Goal: Task Accomplishment & Management: Complete application form

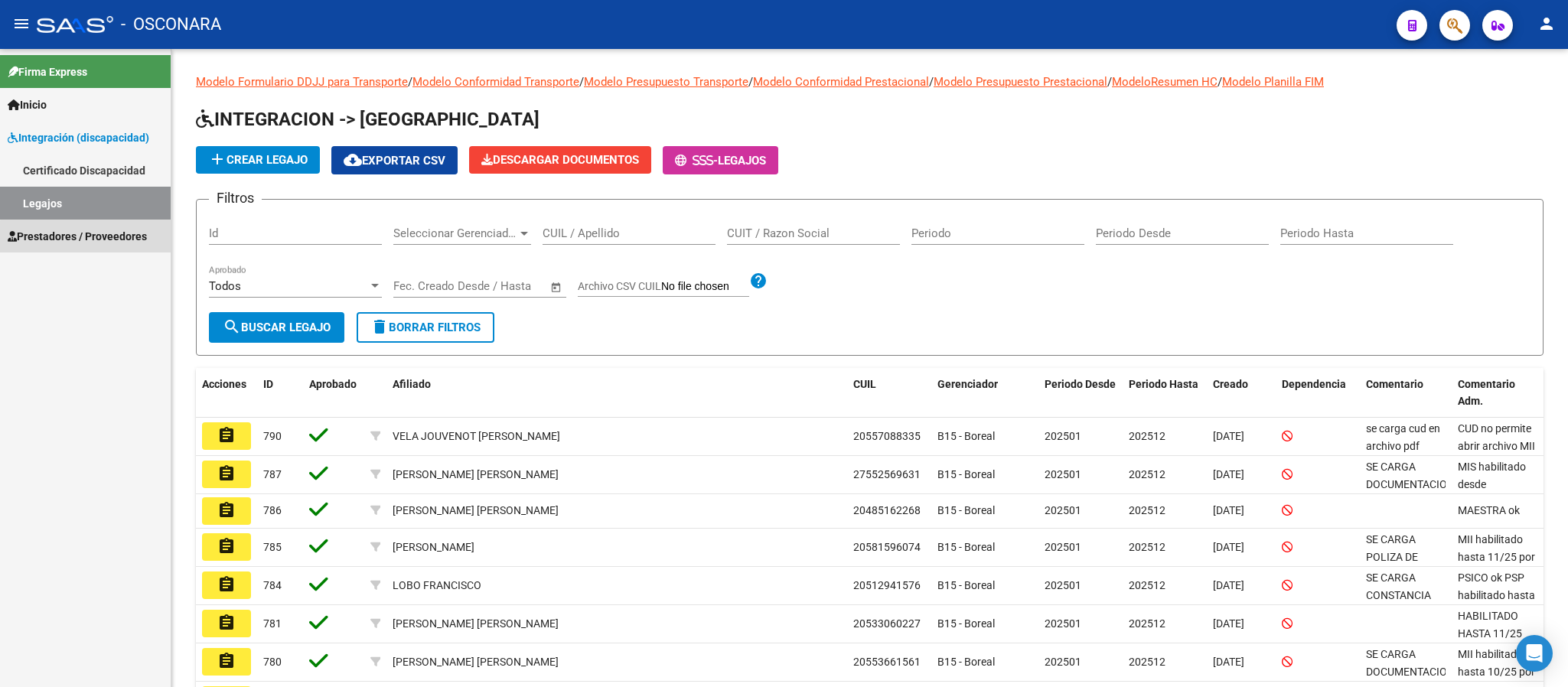
click at [114, 239] on span "Prestadores / Proveedores" at bounding box center [77, 237] width 139 height 17
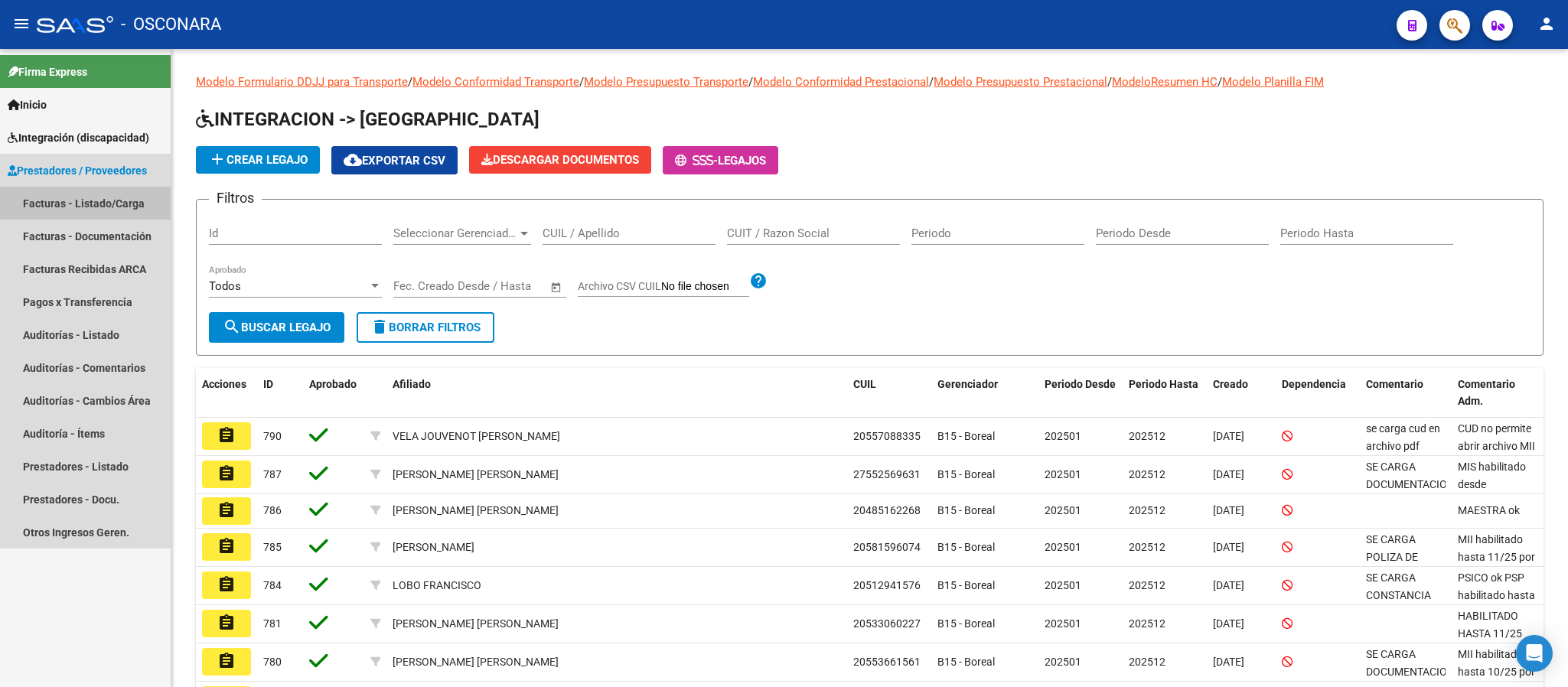
click at [97, 206] on link "Facturas - Listado/Carga" at bounding box center [85, 203] width 171 height 33
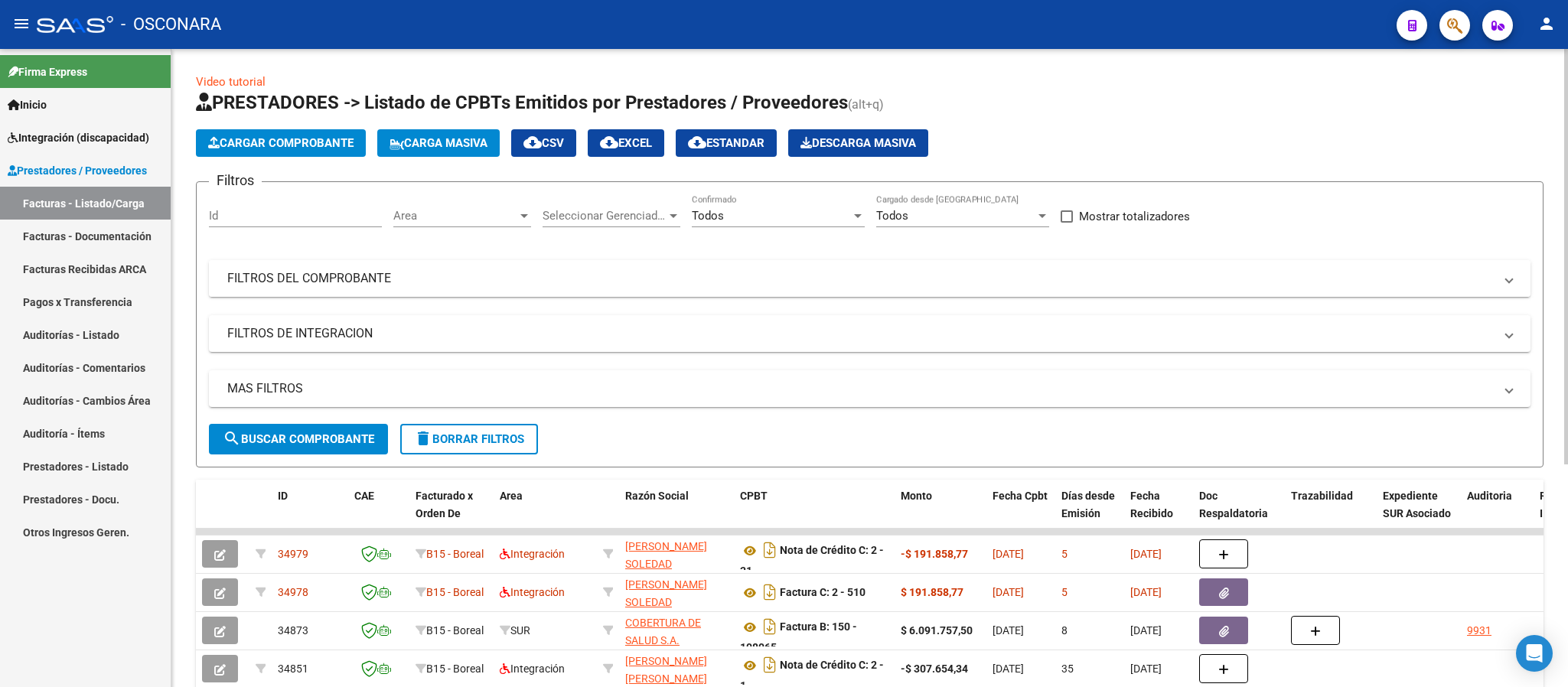
click at [476, 279] on mat-panel-title "FILTROS DEL COMPROBANTE" at bounding box center [860, 279] width 1267 height 17
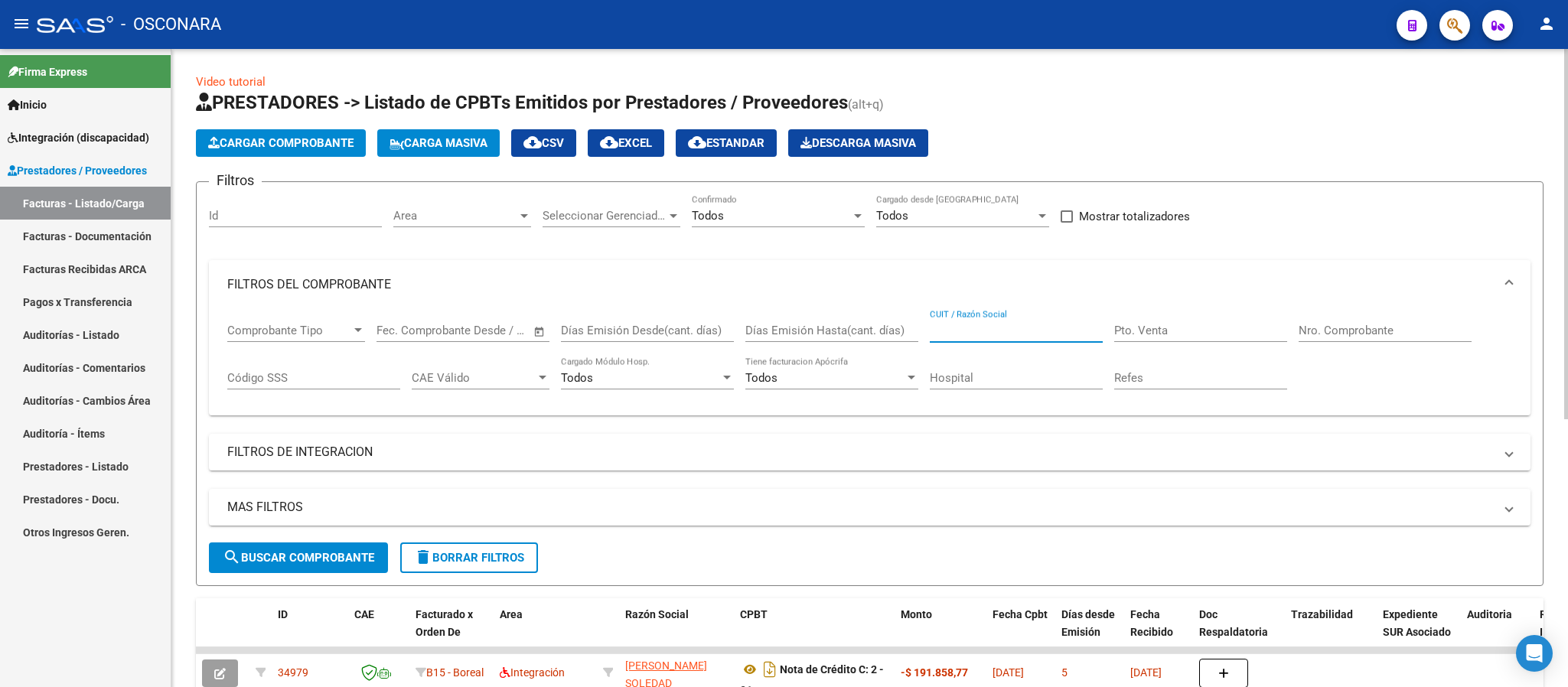
click at [1036, 326] on input "CUIT / Razón Social" at bounding box center [1016, 331] width 173 height 13
paste input "27321927993"
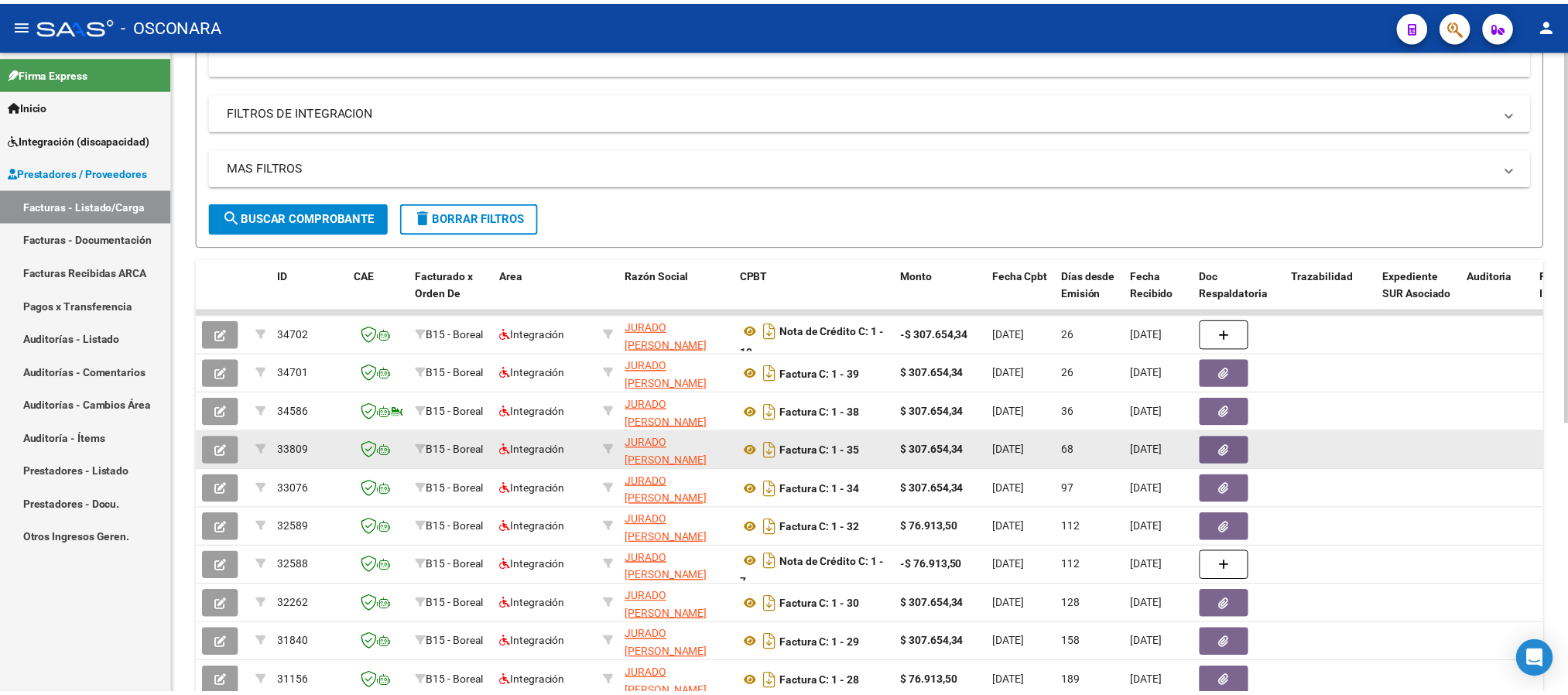
scroll to position [348, 0]
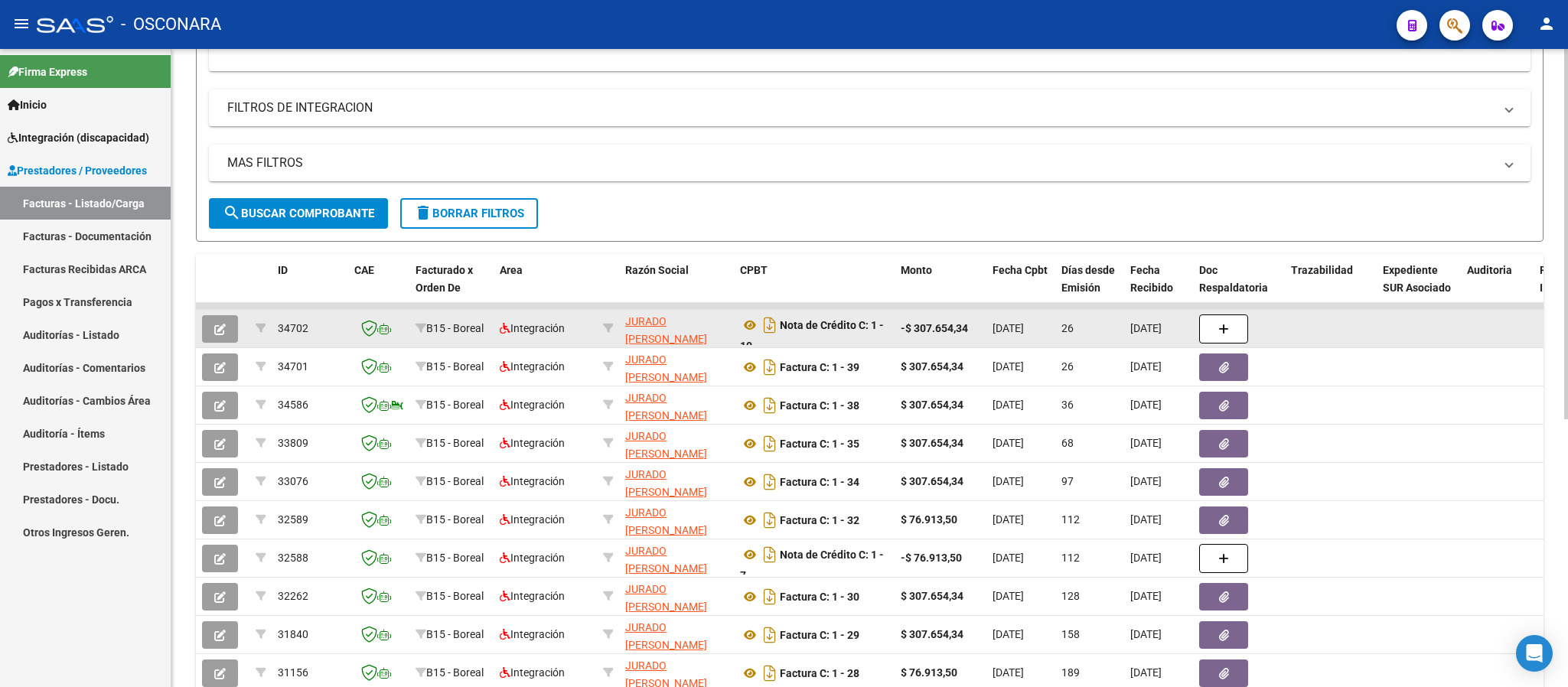
type input "27321927993"
click at [226, 329] on button "button" at bounding box center [220, 329] width 36 height 28
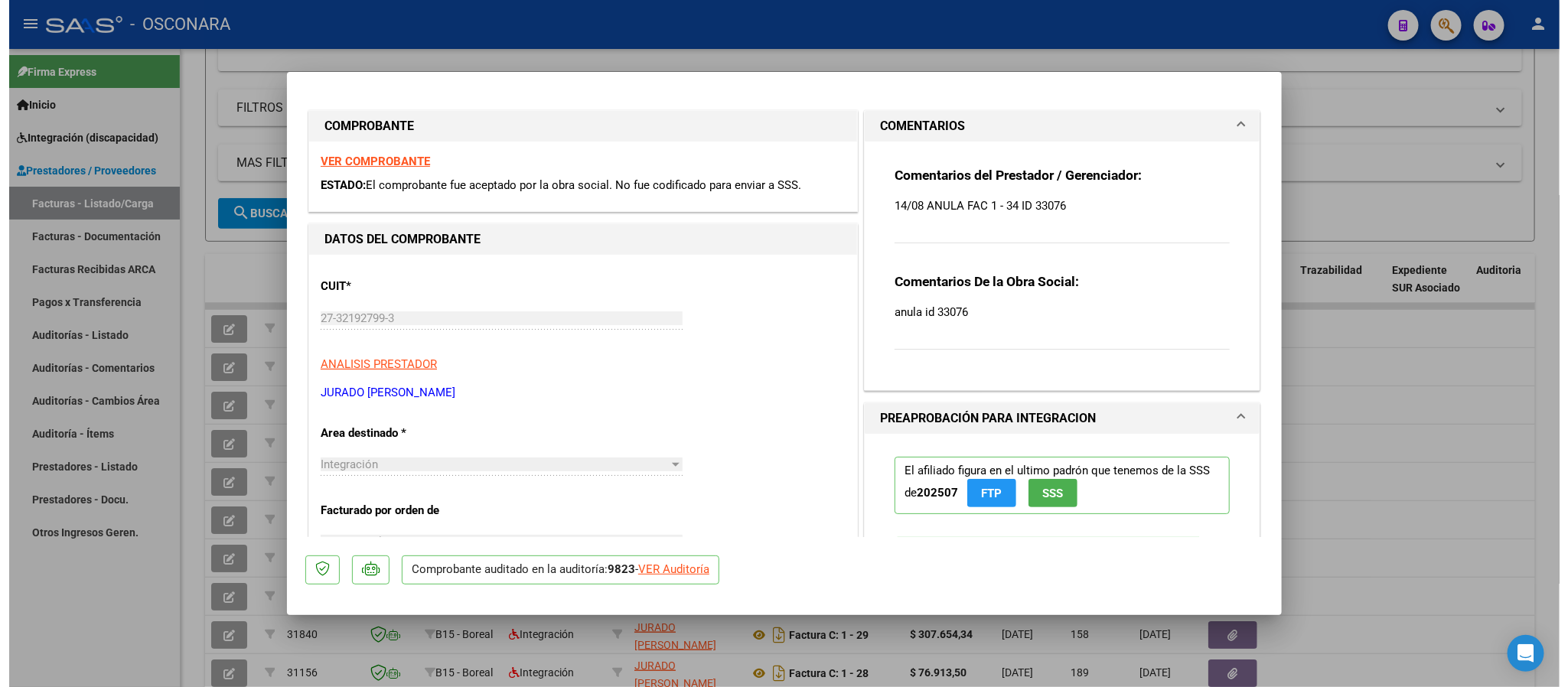
scroll to position [114, 0]
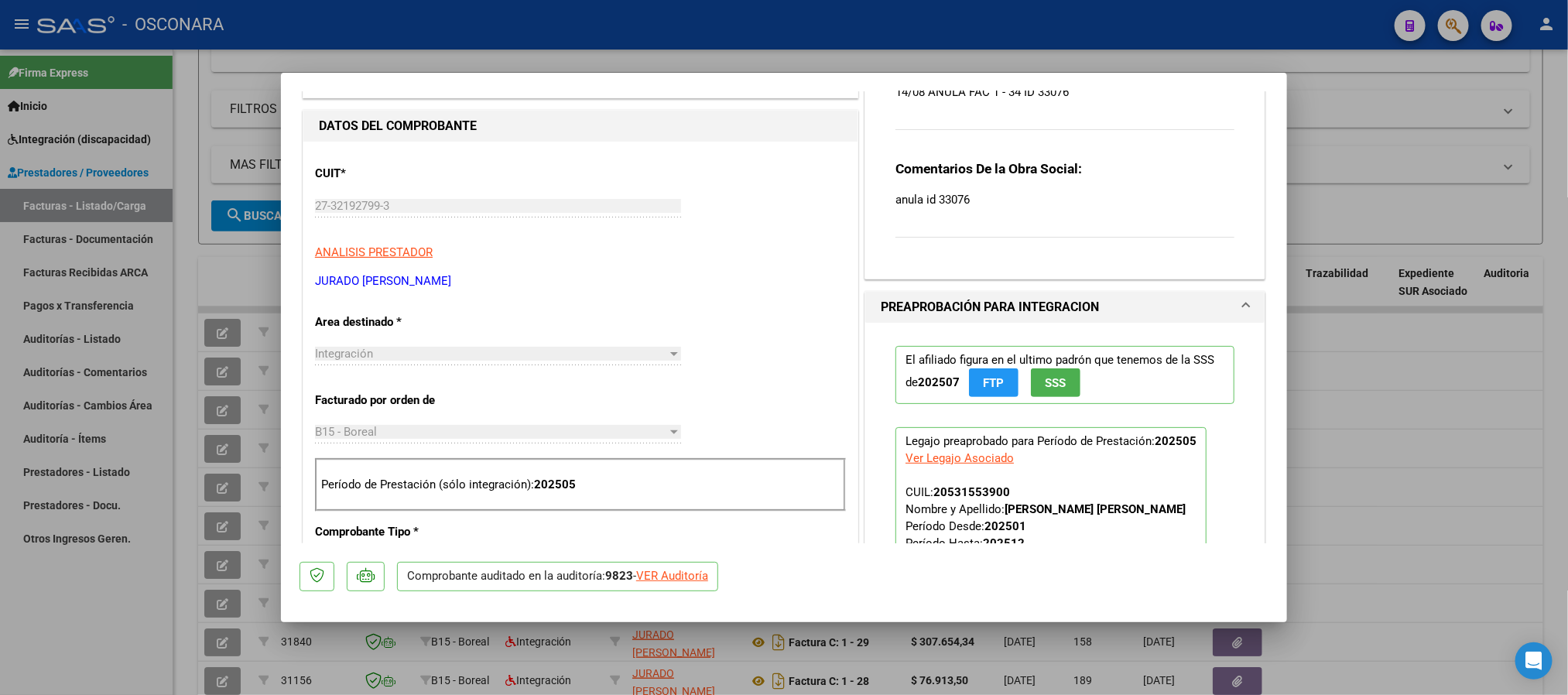
type input "$ 0,00"
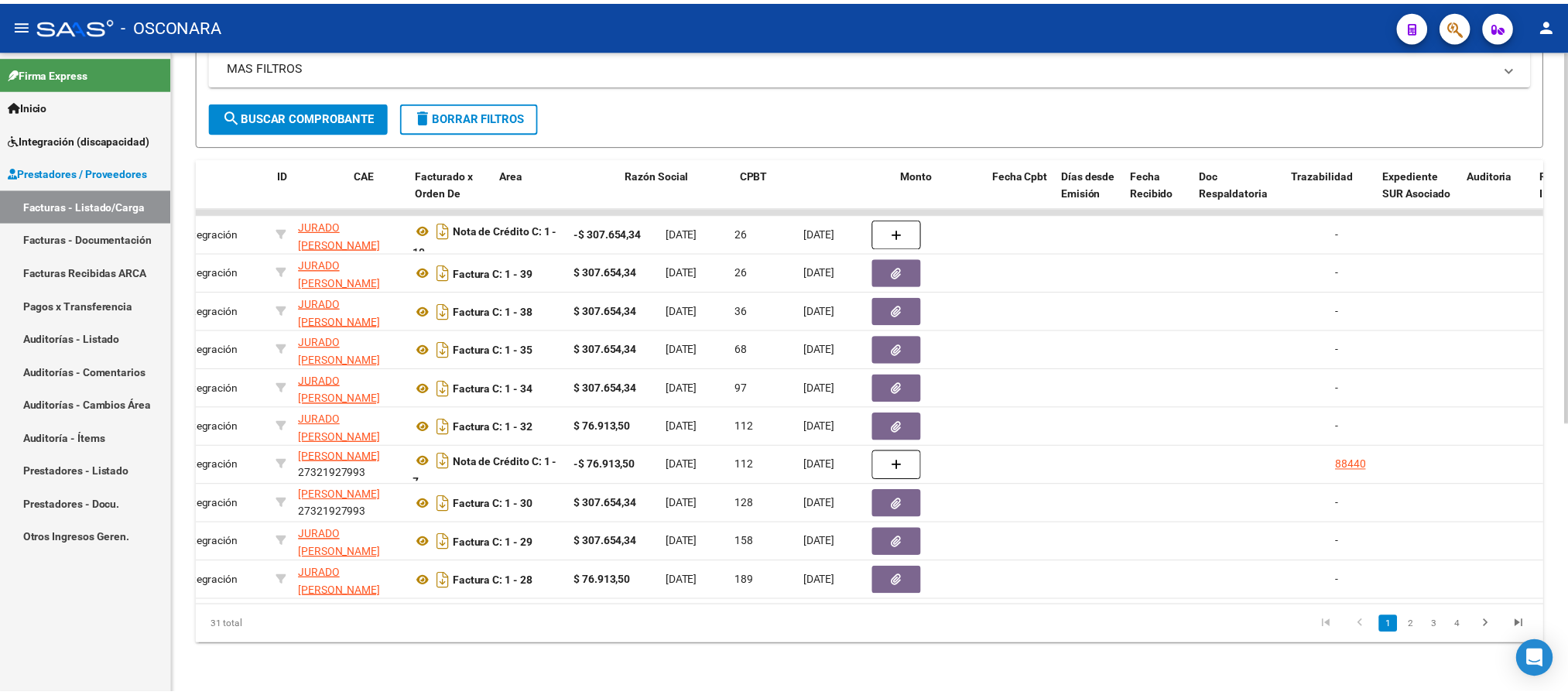
scroll to position [0, 0]
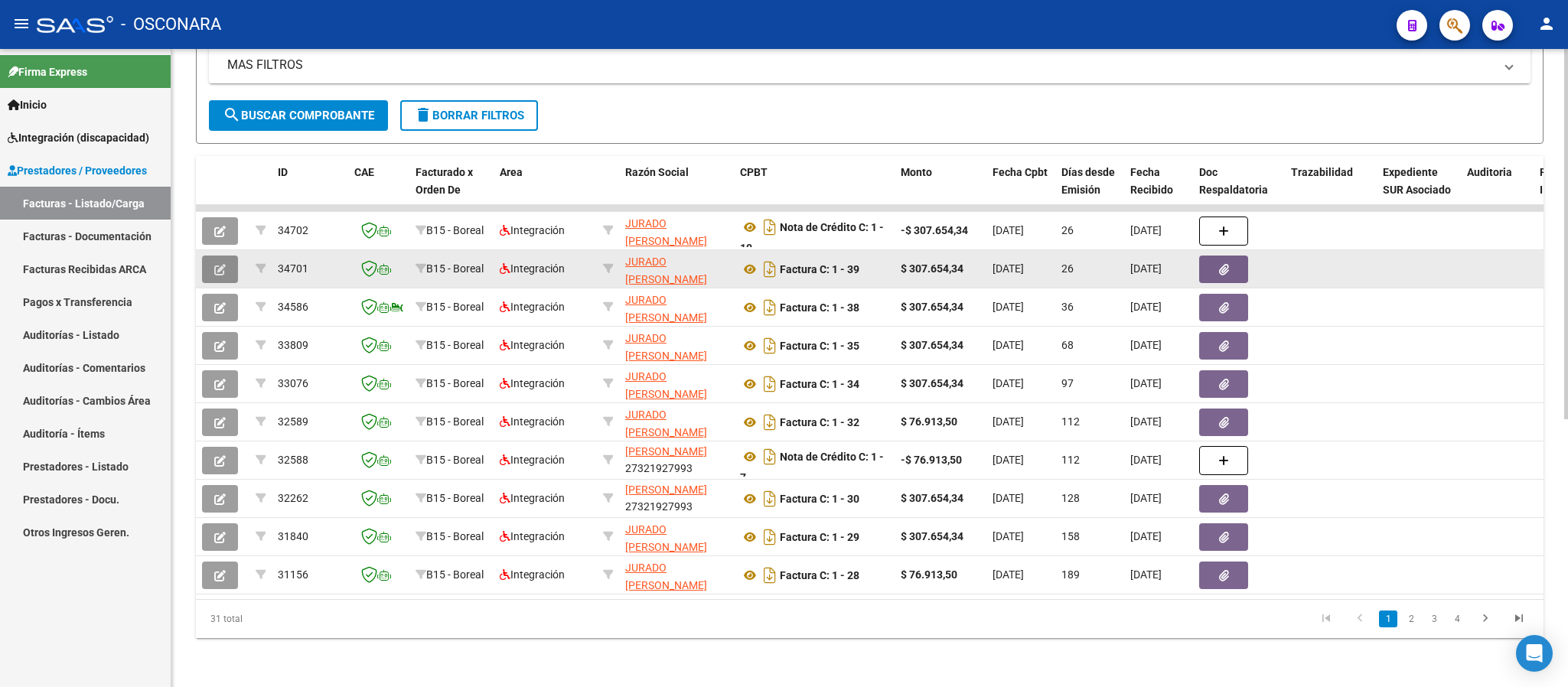
click at [223, 264] on icon "button" at bounding box center [221, 270] width 12 height 12
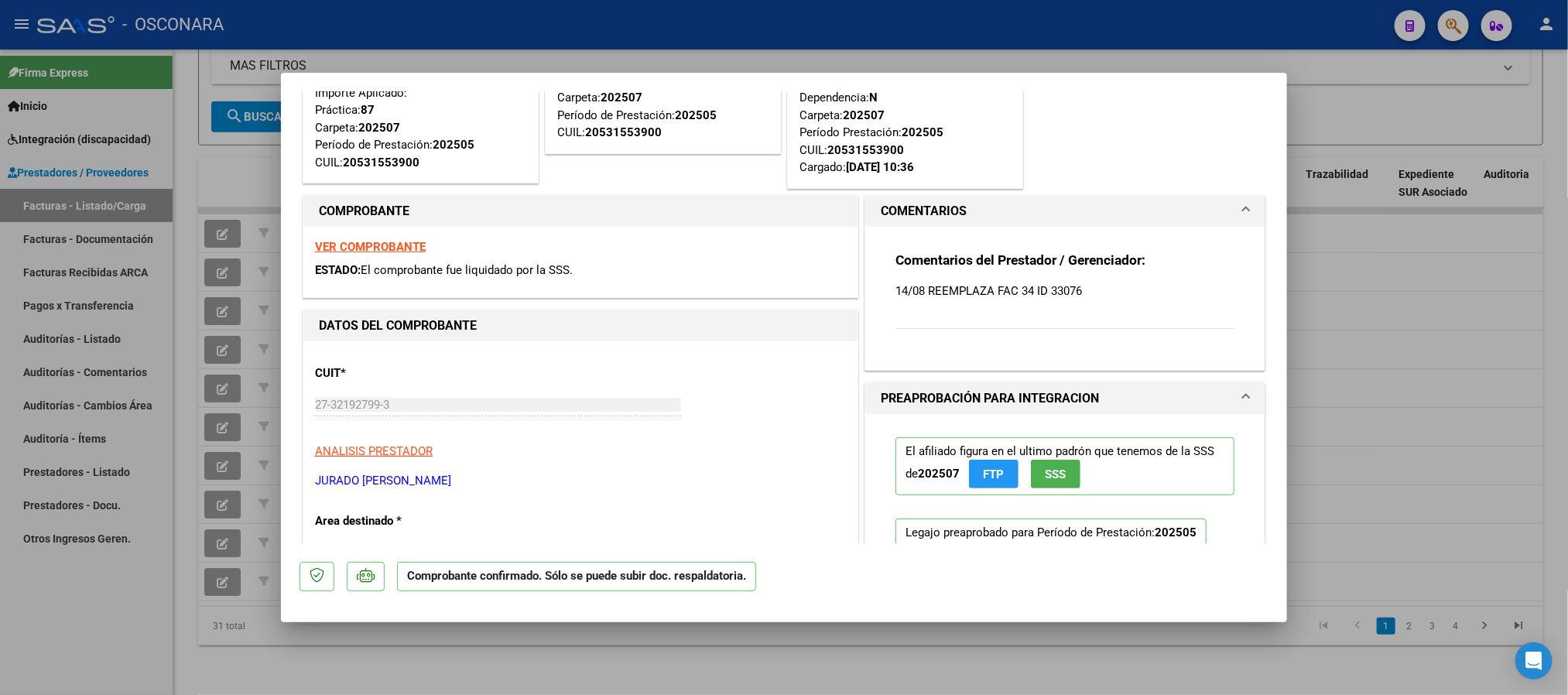
scroll to position [233, 0]
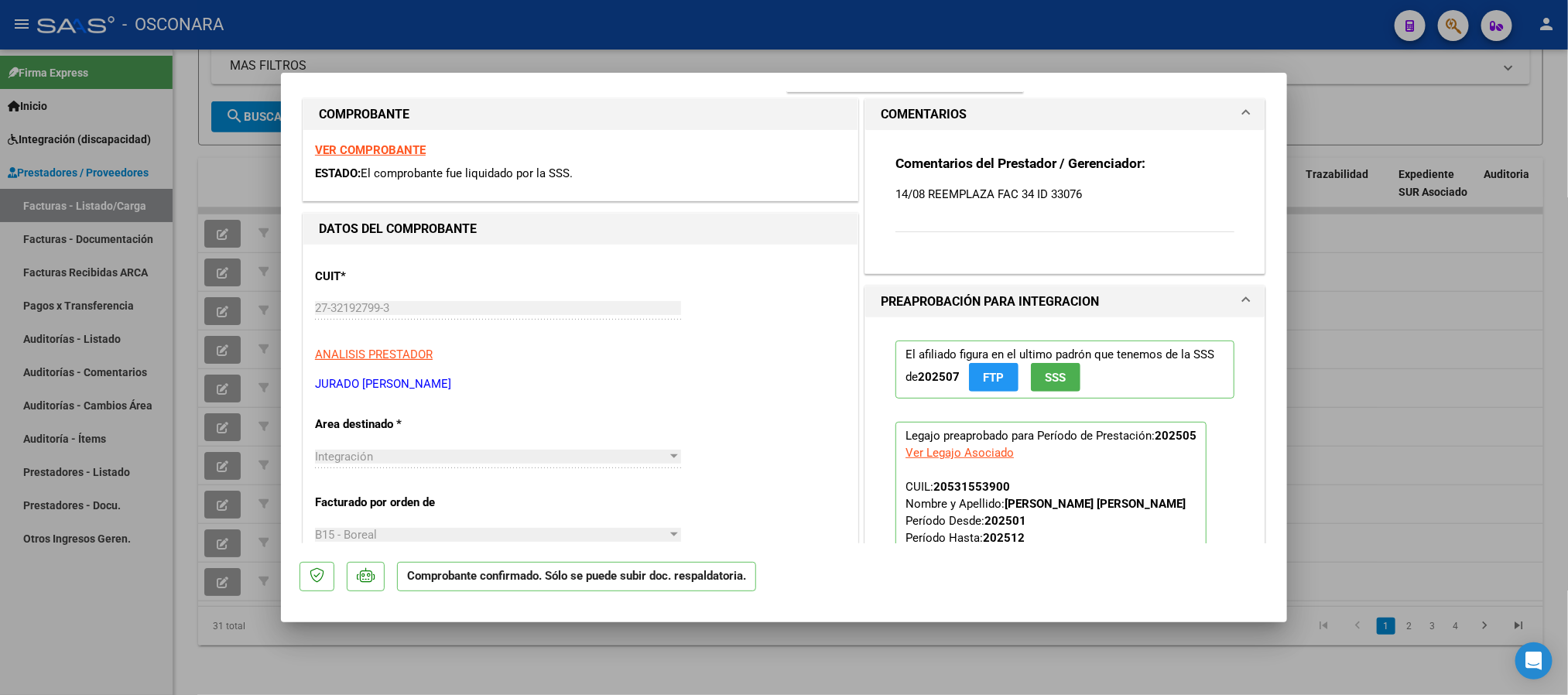
type input "$ 0,00"
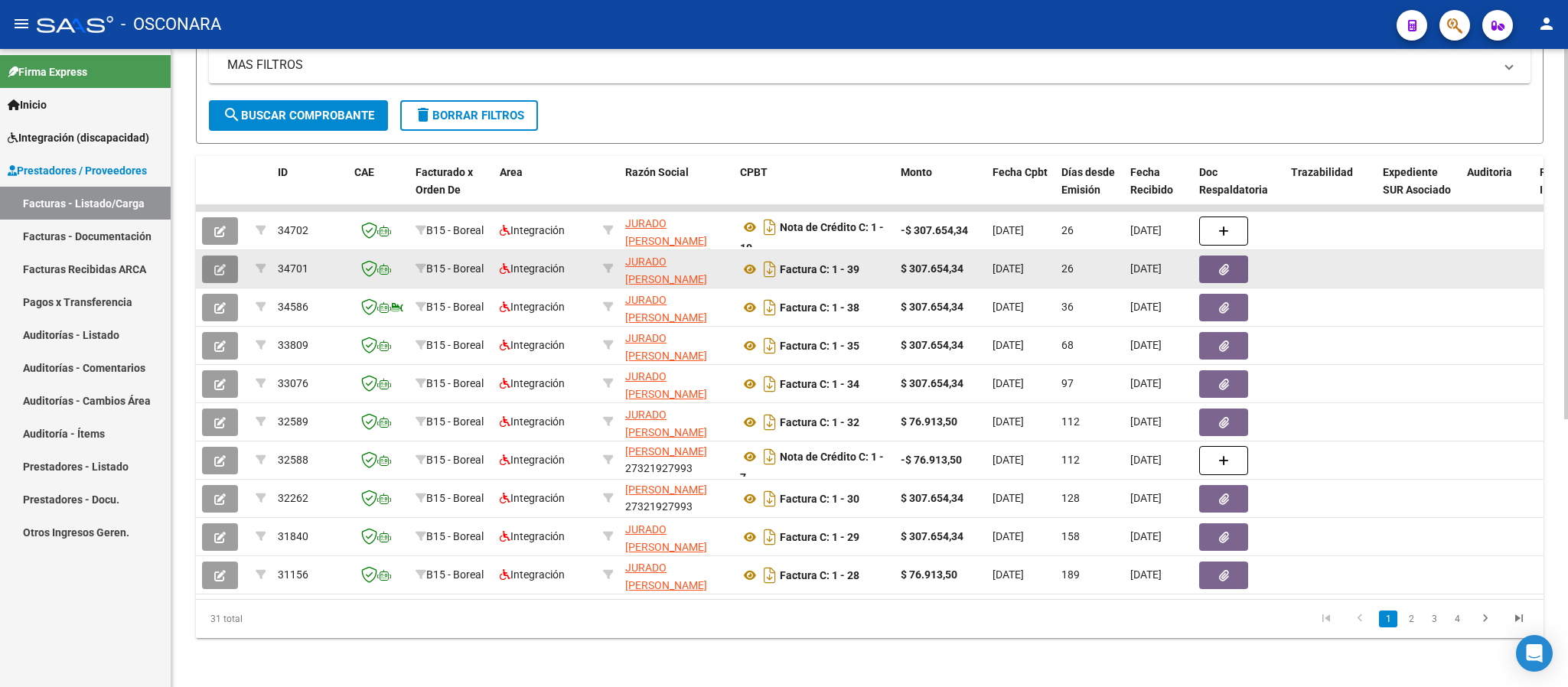
click at [218, 264] on icon "button" at bounding box center [221, 270] width 12 height 12
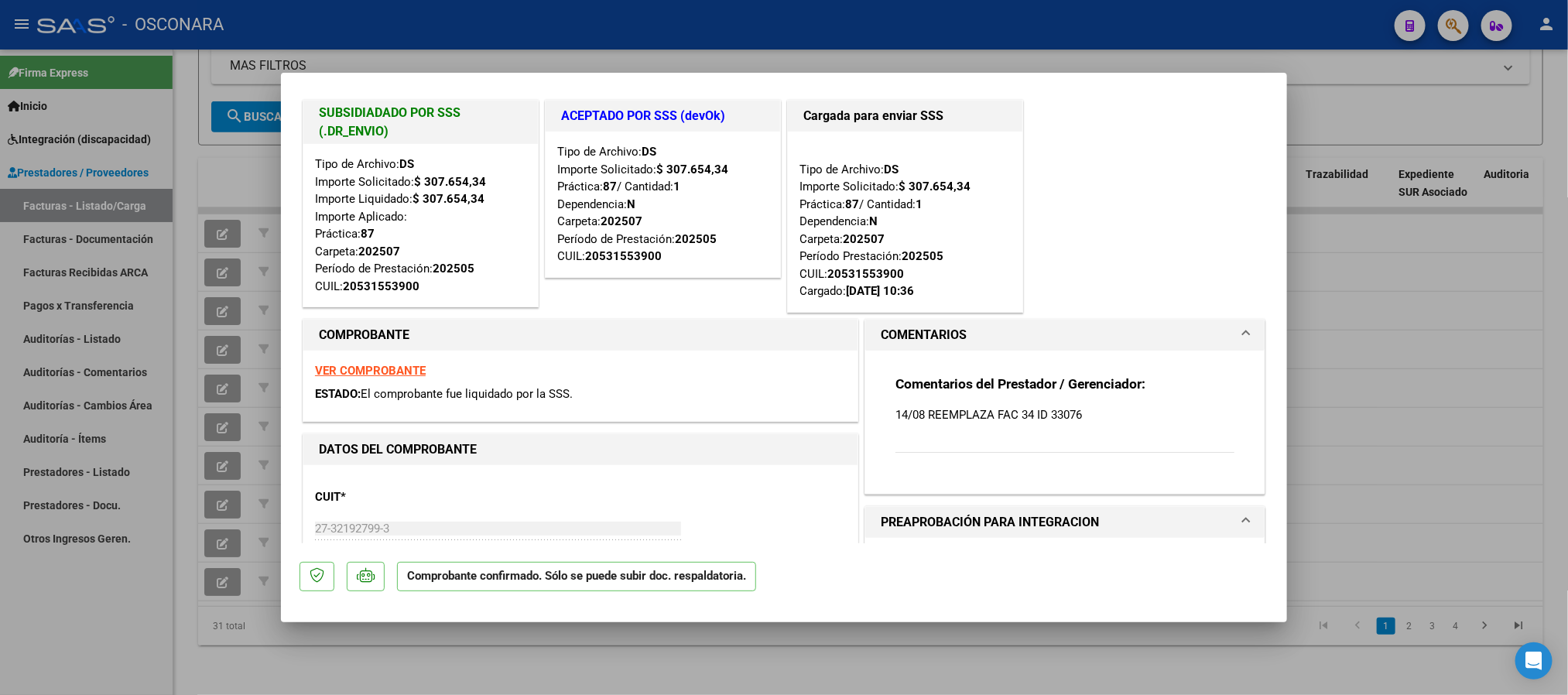
scroll to position [0, 0]
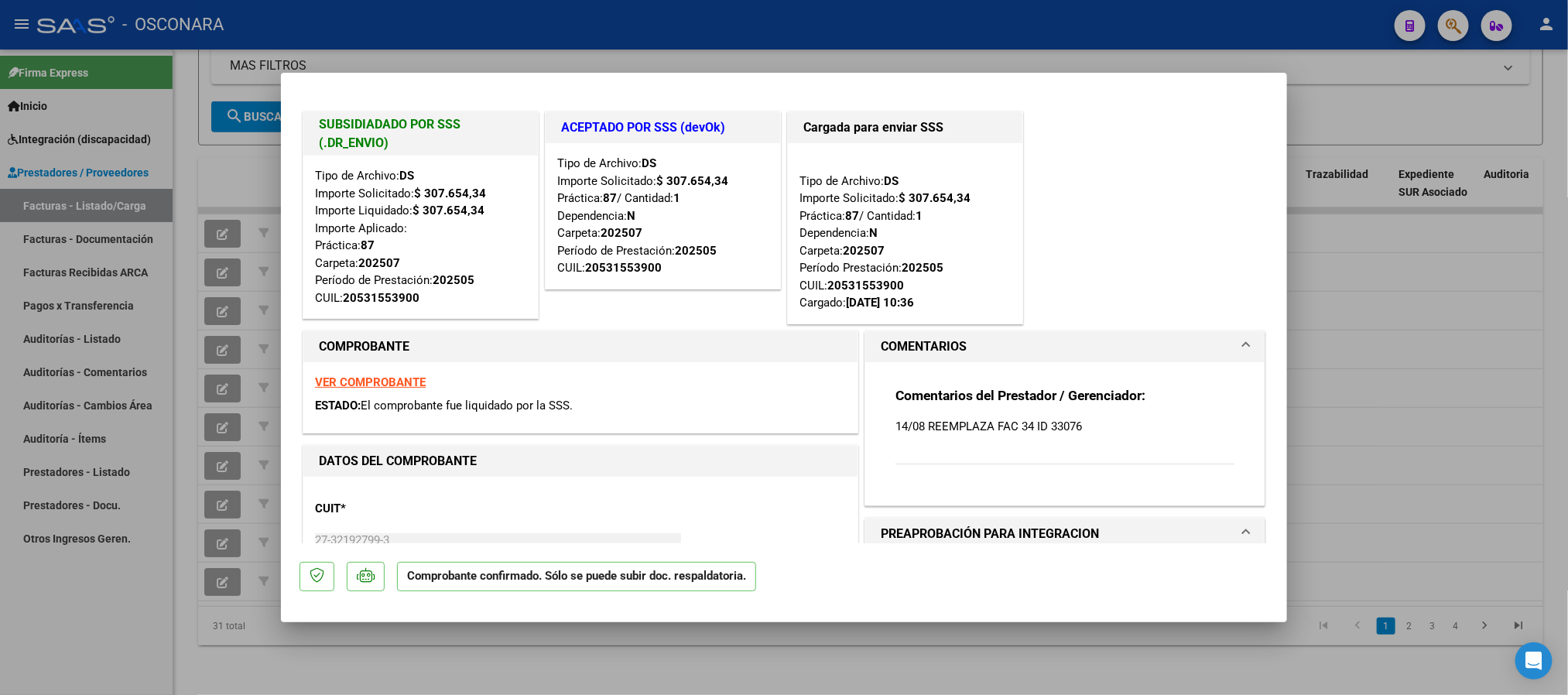
type input "$ 0,00"
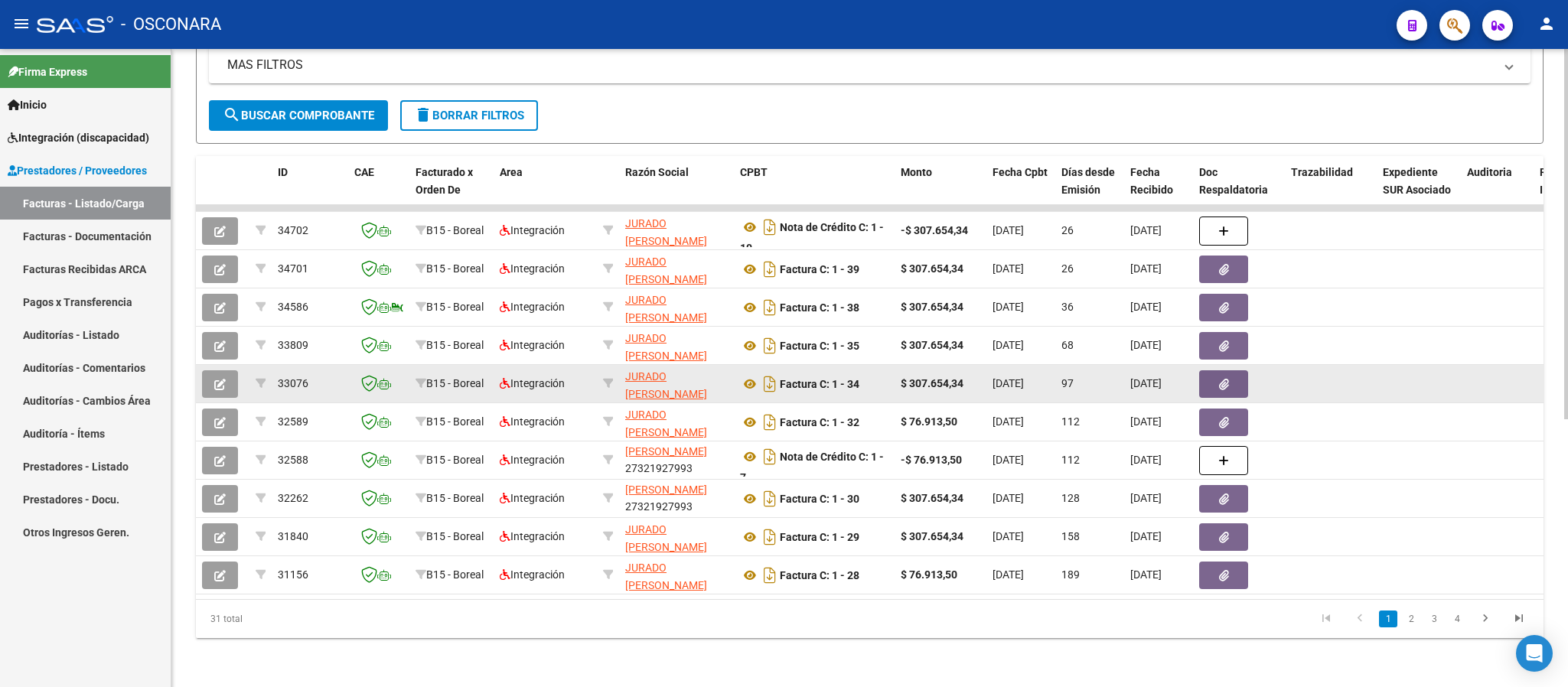
click at [215, 379] on icon "button" at bounding box center [221, 385] width 12 height 12
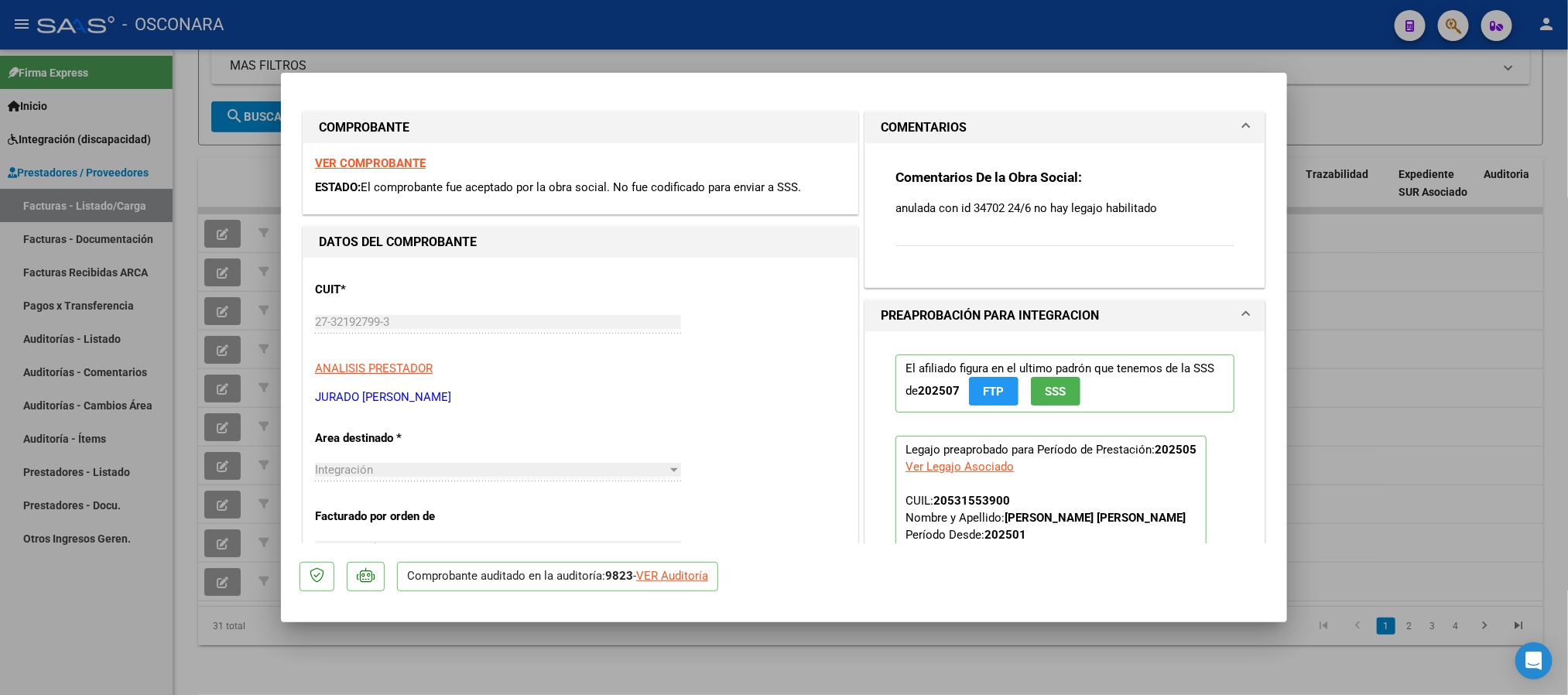
type input "$ 0,00"
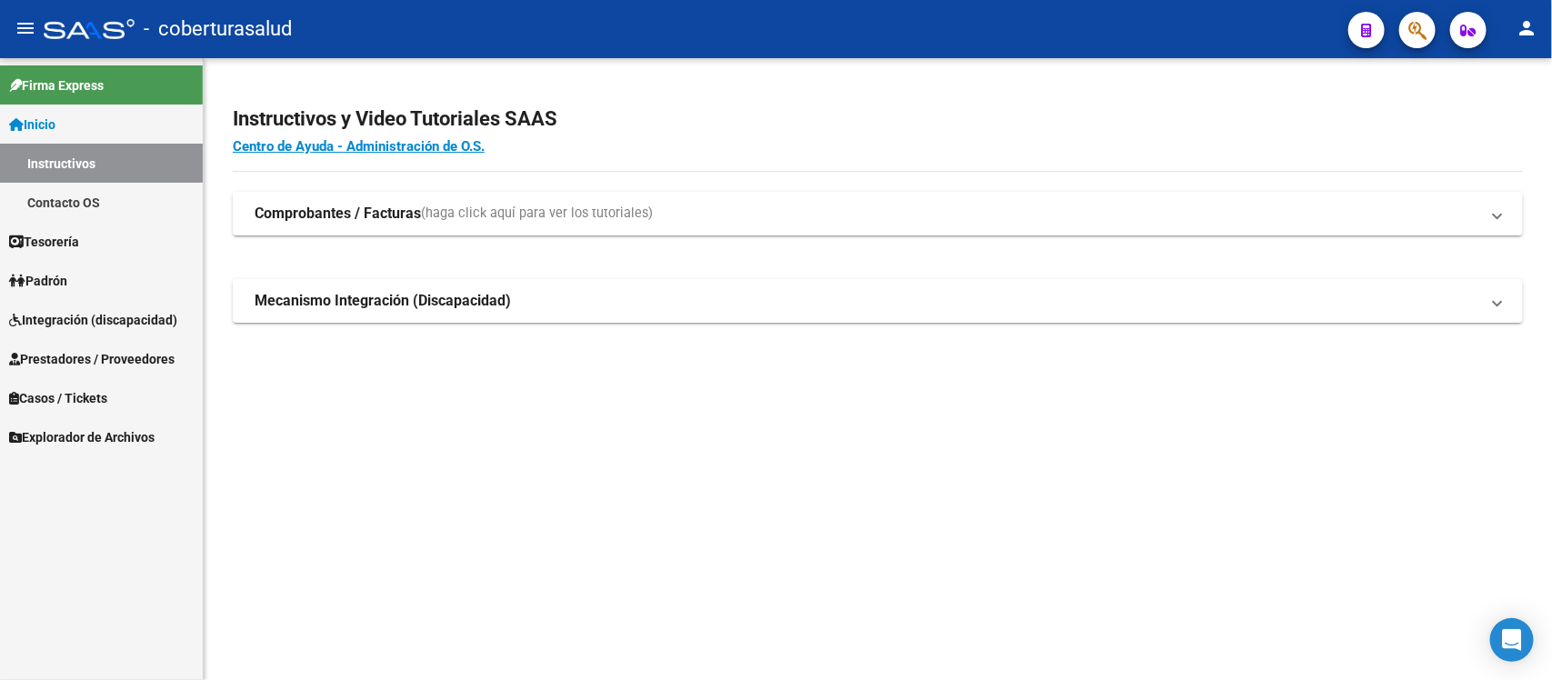
click at [69, 311] on span "Integración (discapacidad)" at bounding box center [93, 320] width 168 height 20
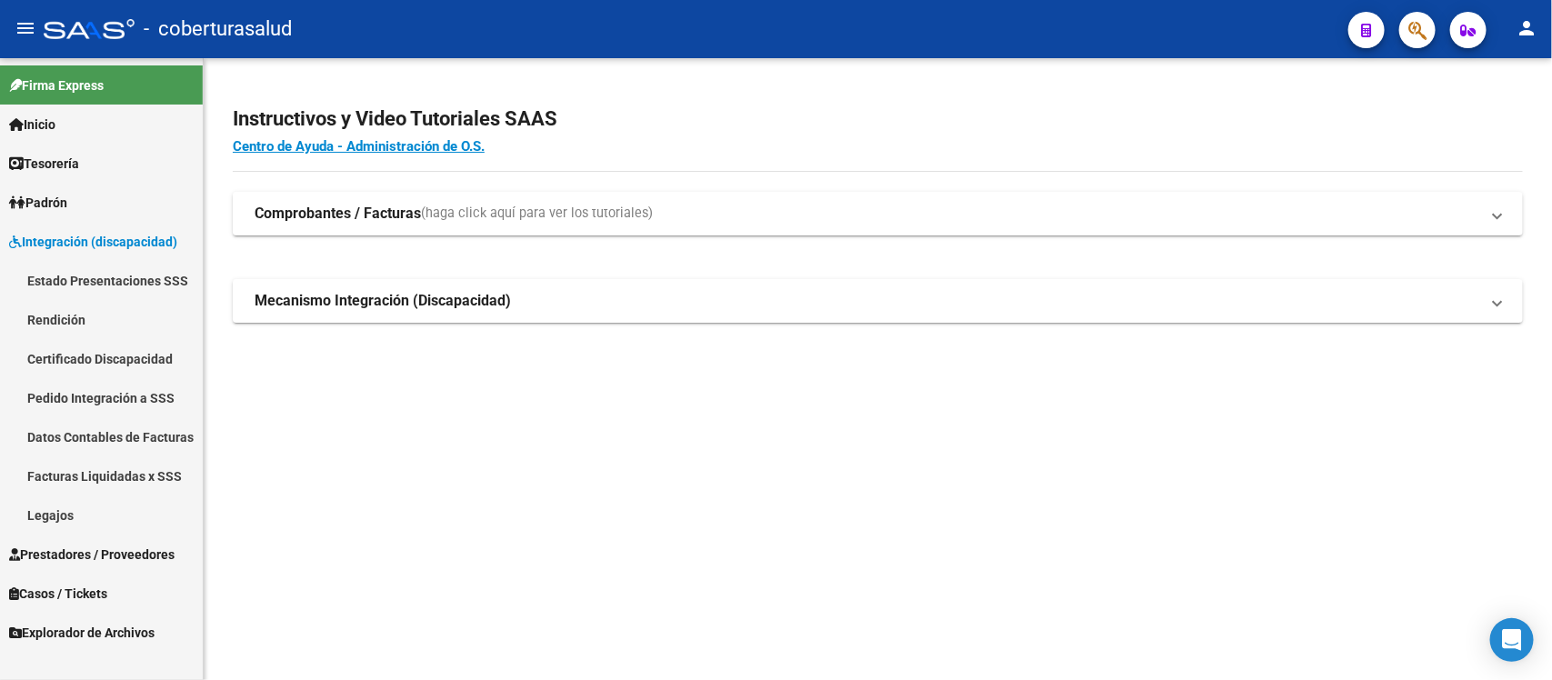
click at [79, 405] on link "Pedido Integración a SSS" at bounding box center [101, 397] width 203 height 39
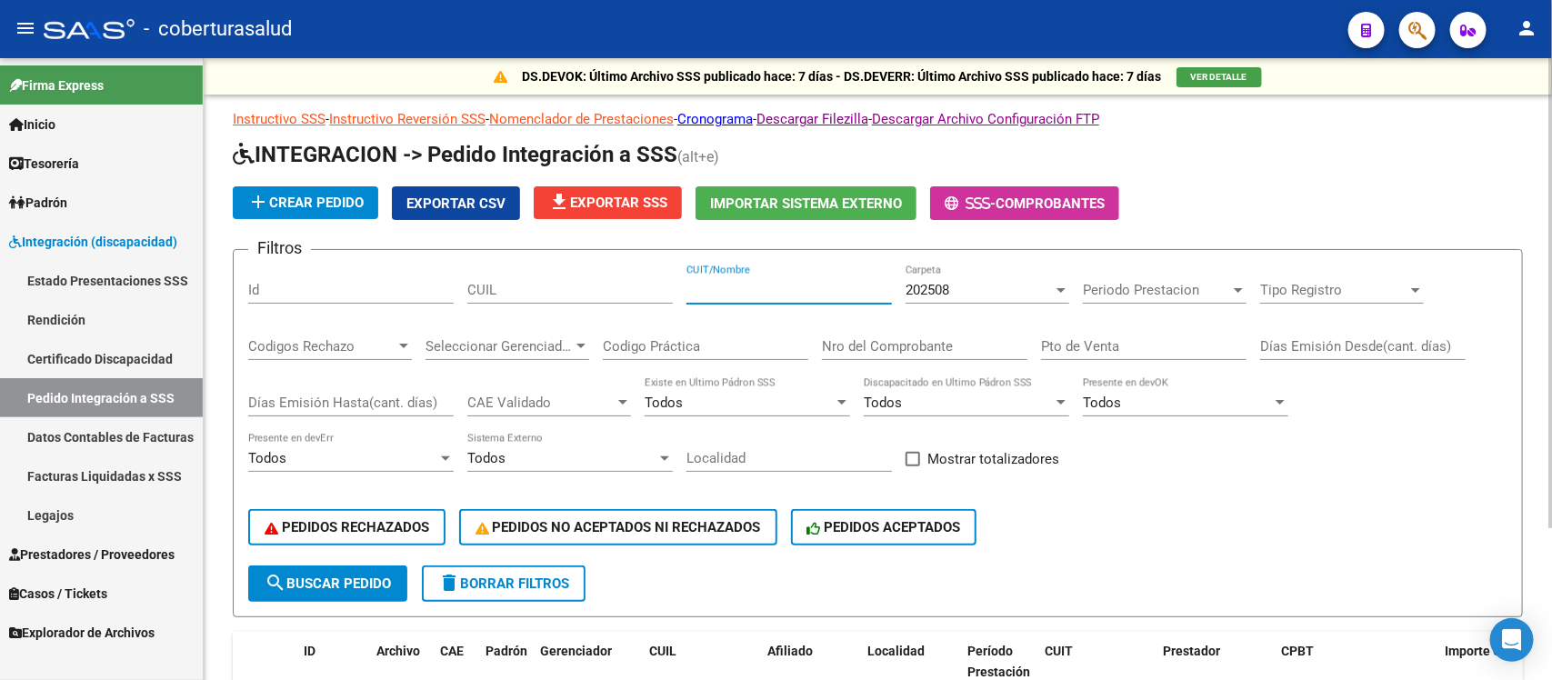
click at [801, 291] on input "CUIT/Nombre" at bounding box center [788, 290] width 205 height 16
paste input "27297889112"
type input "27297889112"
click at [924, 288] on span "202508" at bounding box center [928, 290] width 44 height 16
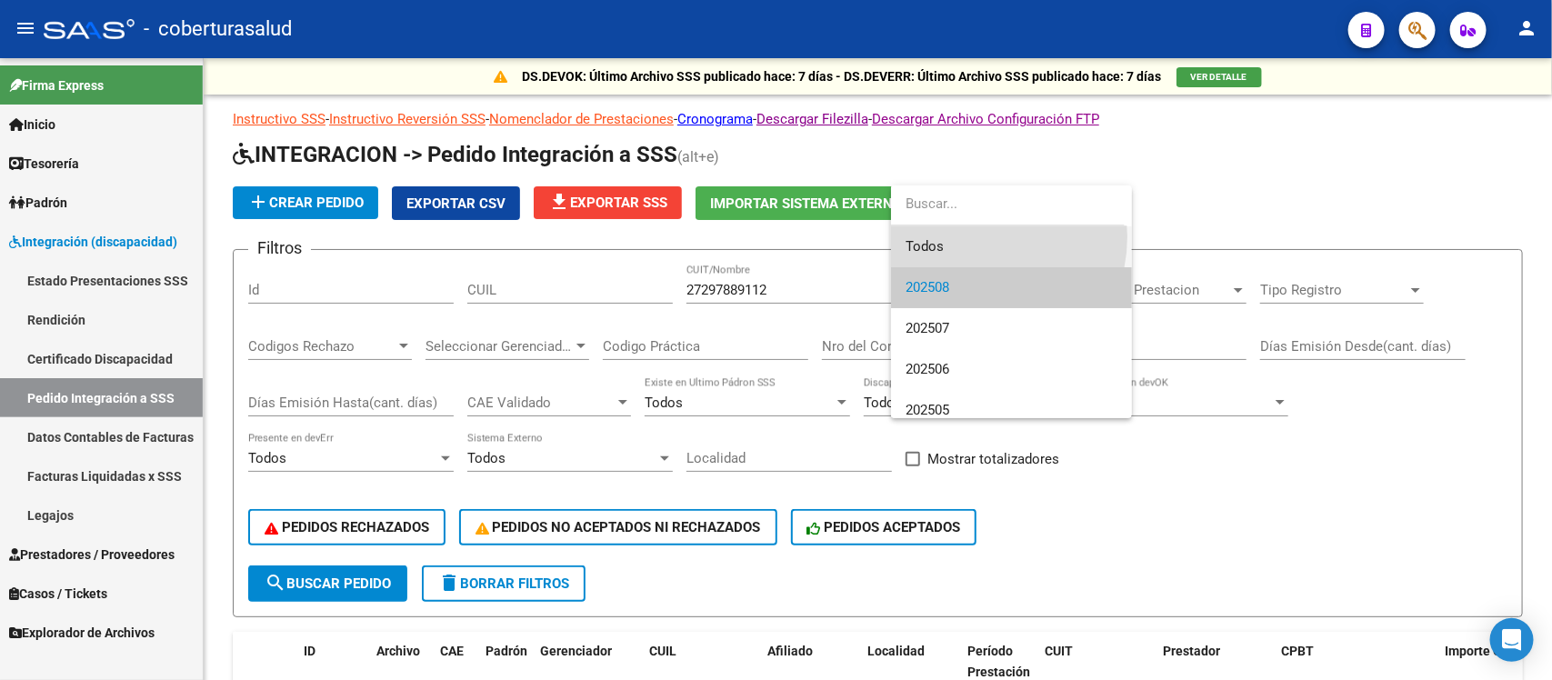
click at [965, 236] on span "Todos" at bounding box center [1012, 246] width 212 height 41
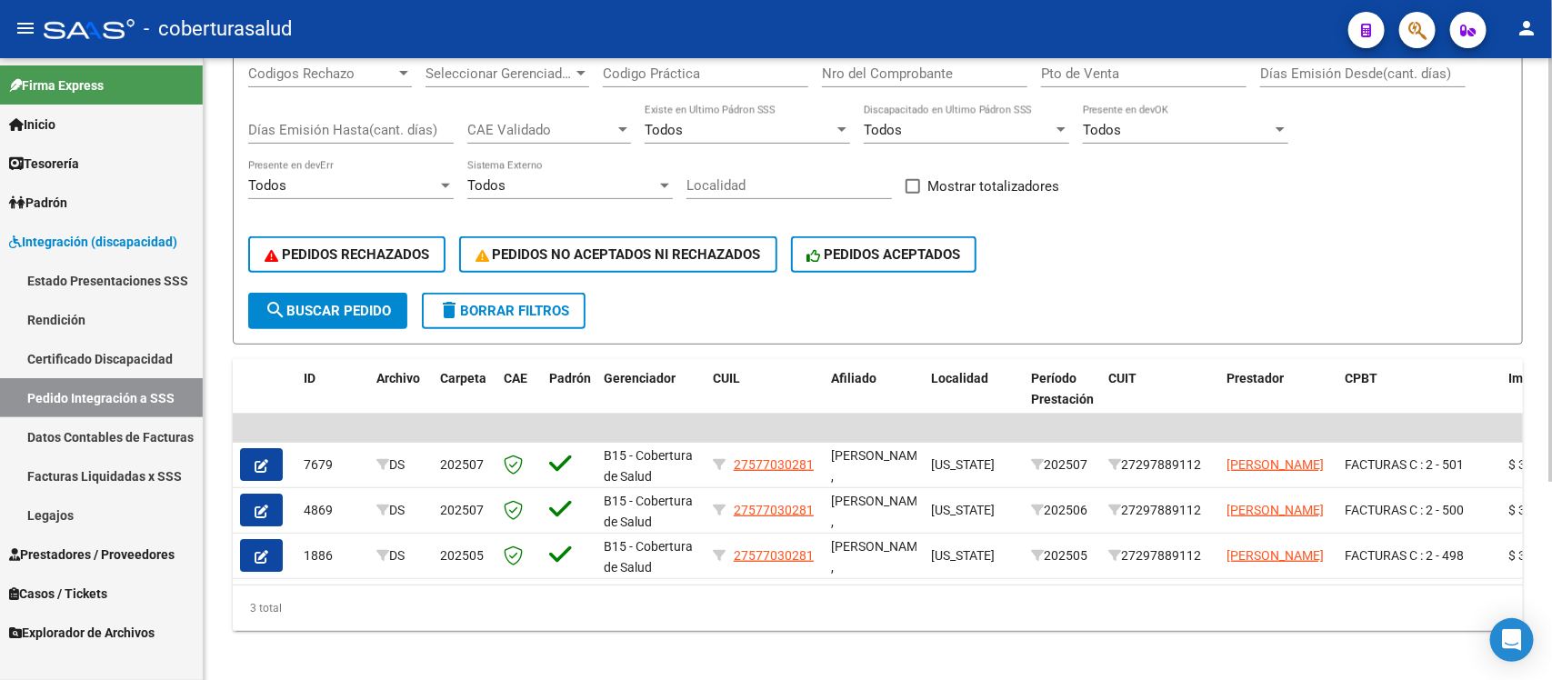
scroll to position [293, 0]
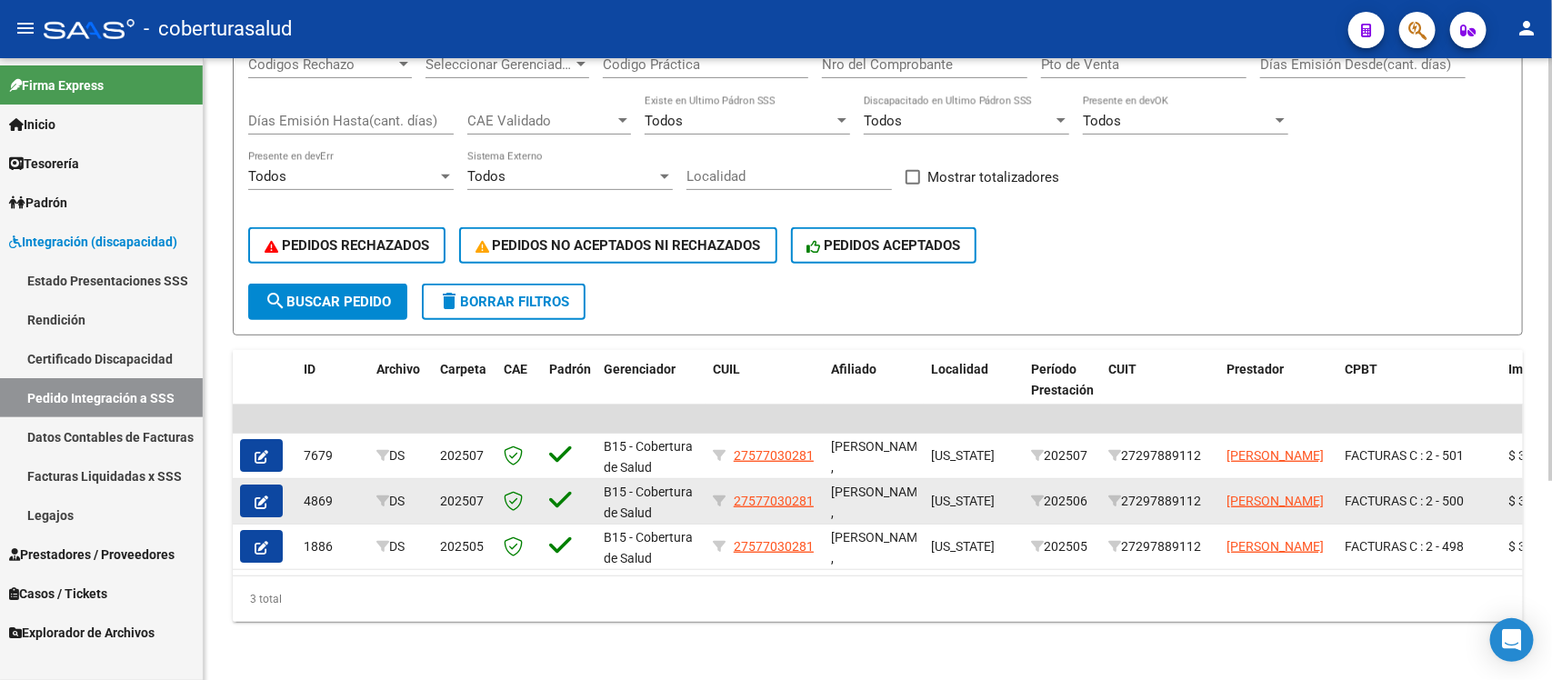
click at [271, 485] on button "button" at bounding box center [261, 501] width 43 height 33
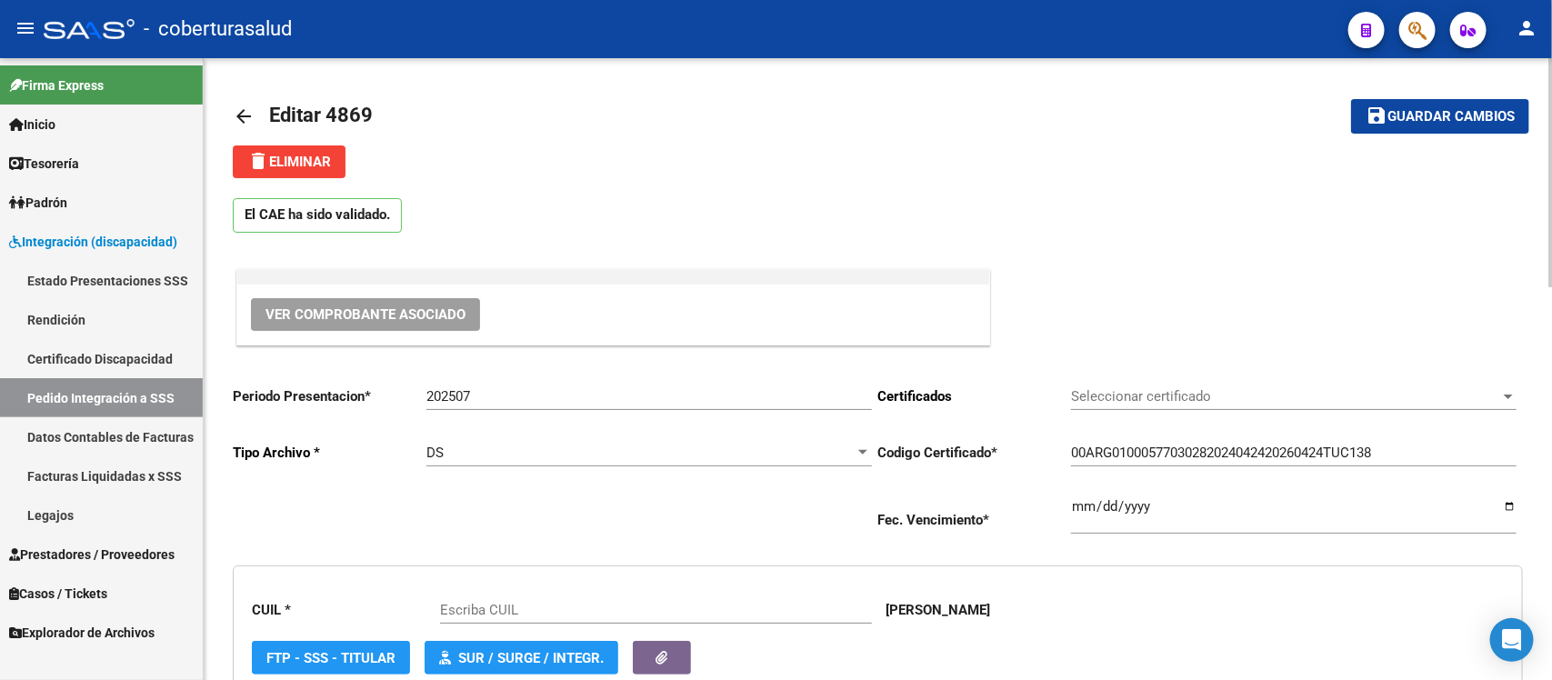
type input "27577030281"
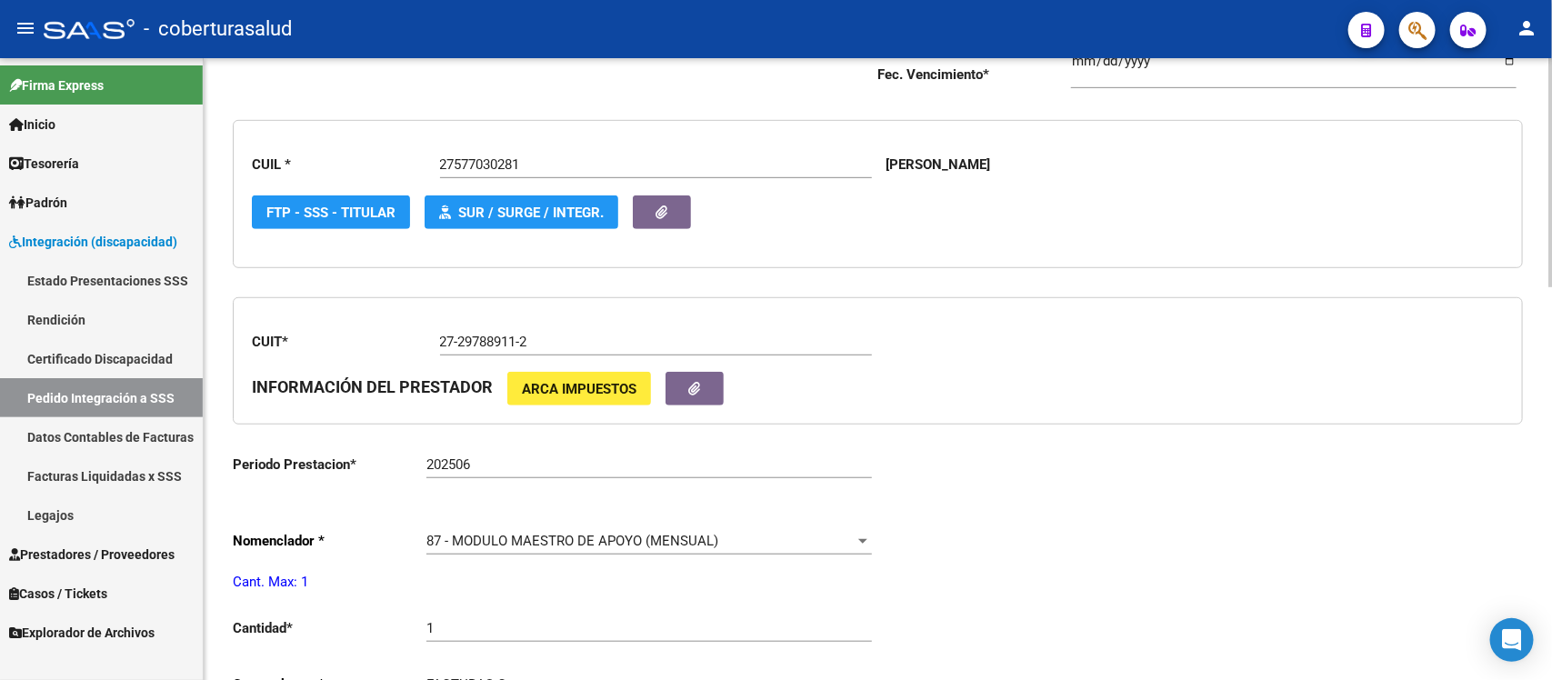
scroll to position [227, 0]
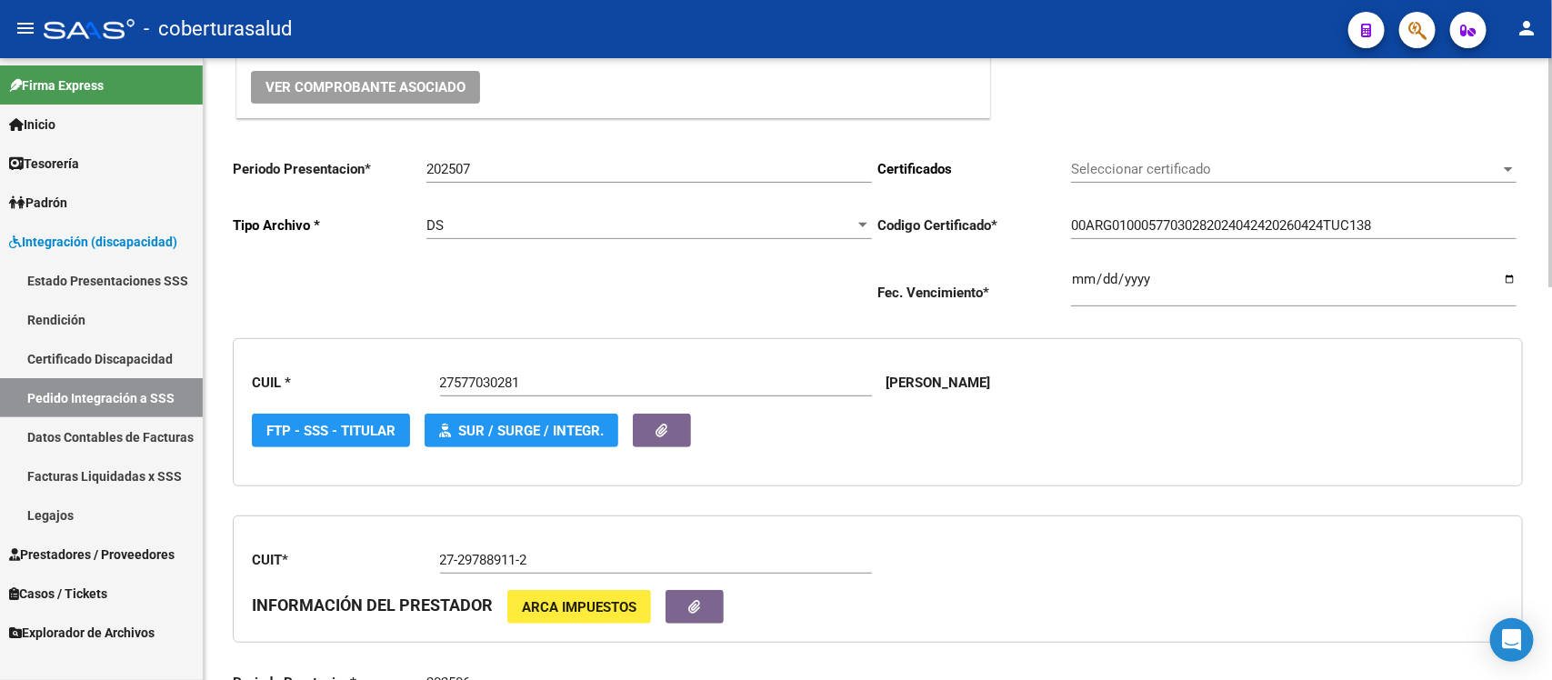
click at [383, 83] on span "Ver Comprobante Asociado" at bounding box center [365, 87] width 200 height 16
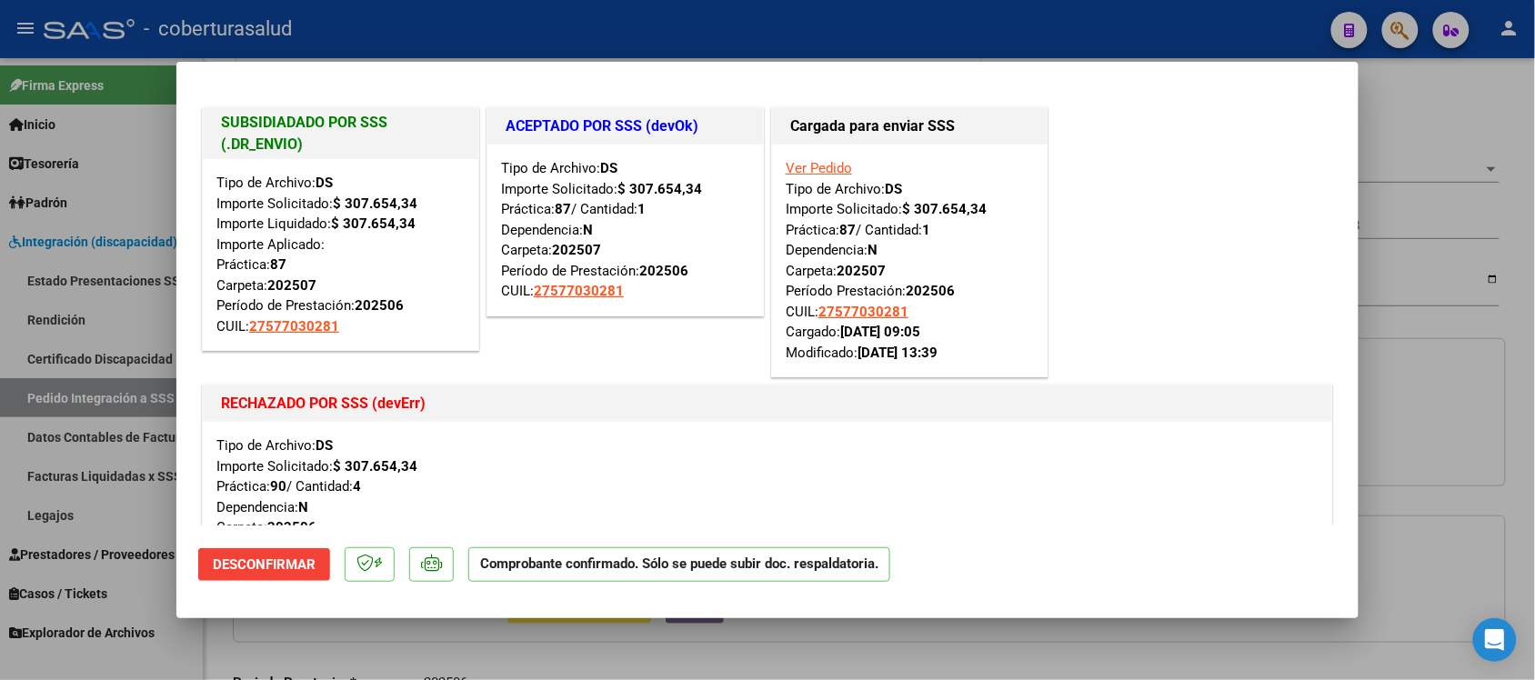
type input "$ 0,00"
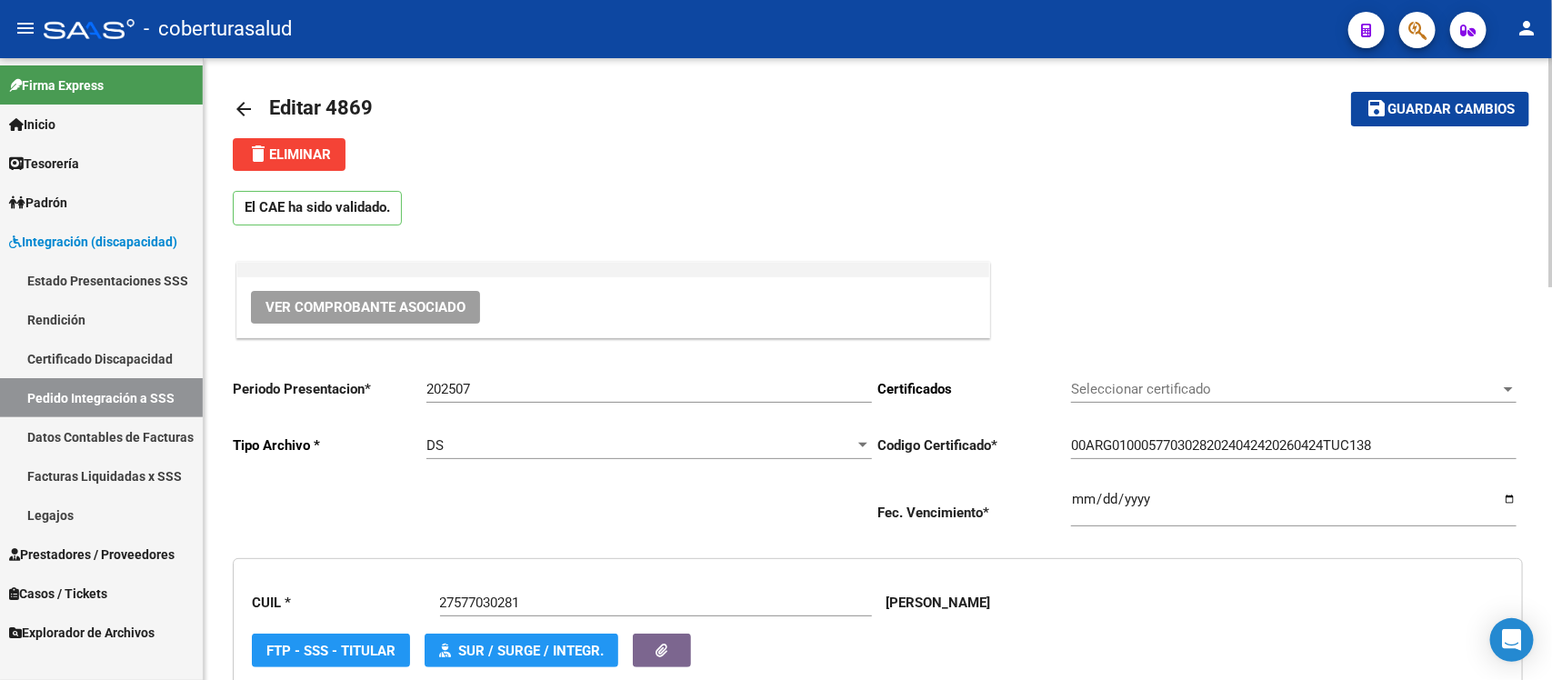
scroll to position [0, 0]
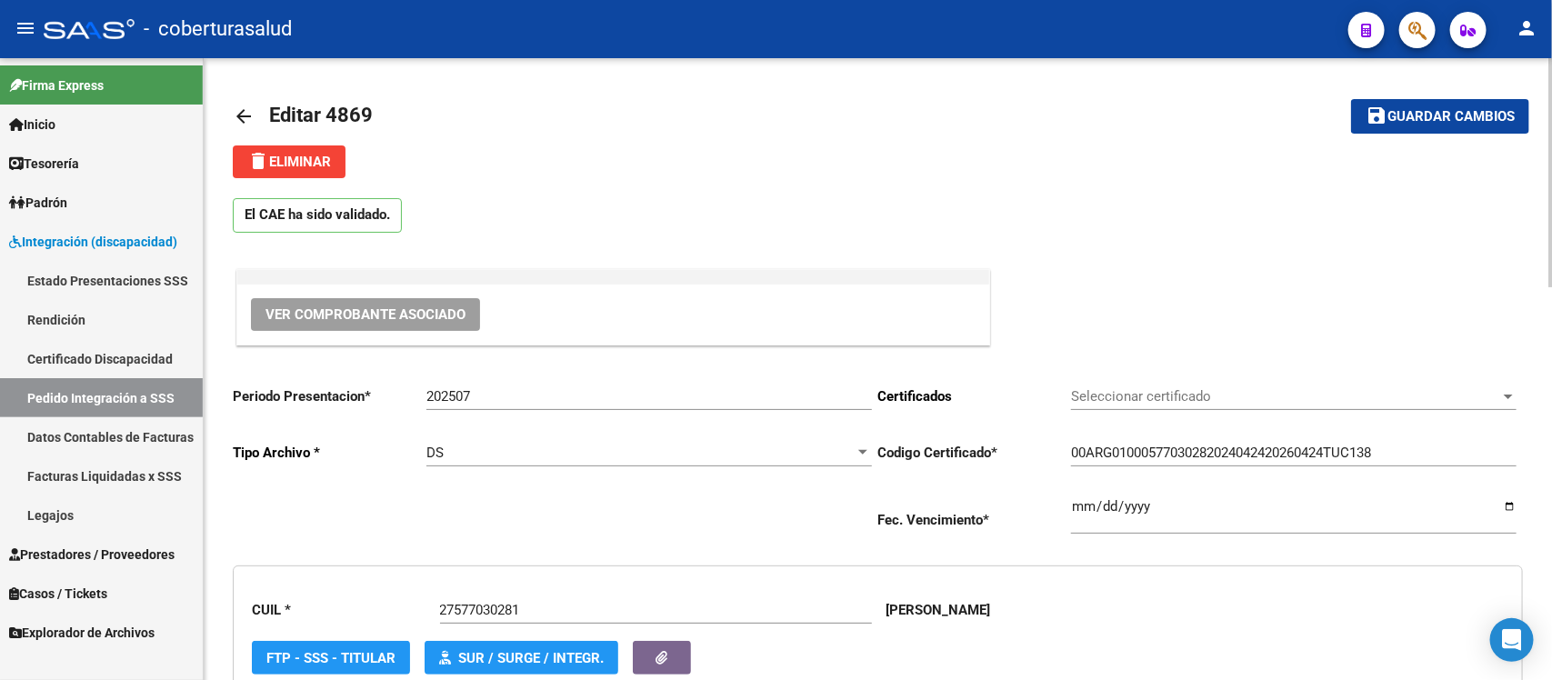
click at [245, 109] on mat-icon "arrow_back" at bounding box center [244, 116] width 22 height 22
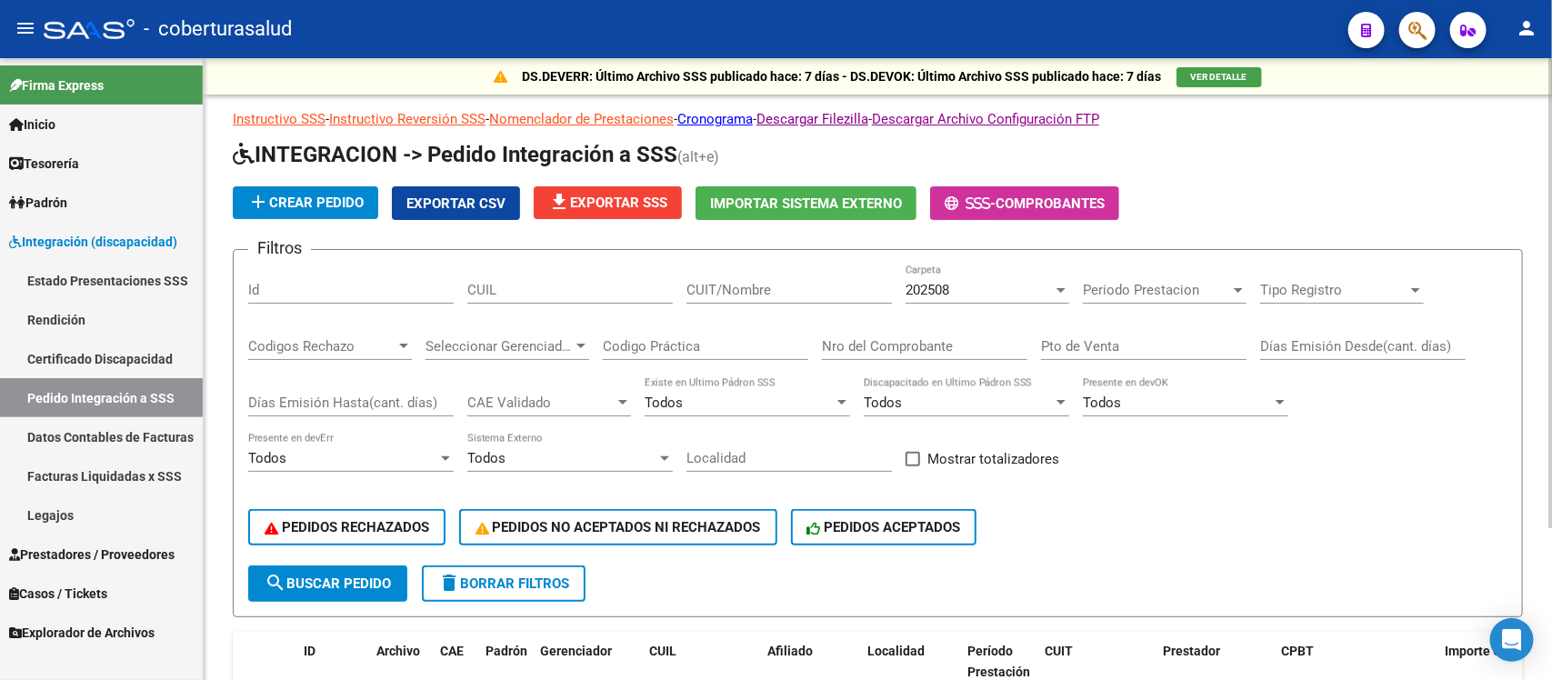
click at [756, 288] on input "CUIT/Nombre" at bounding box center [788, 290] width 205 height 16
paste input "27297889112"
type input "27297889112"
click at [955, 288] on div "202508" at bounding box center [979, 290] width 147 height 16
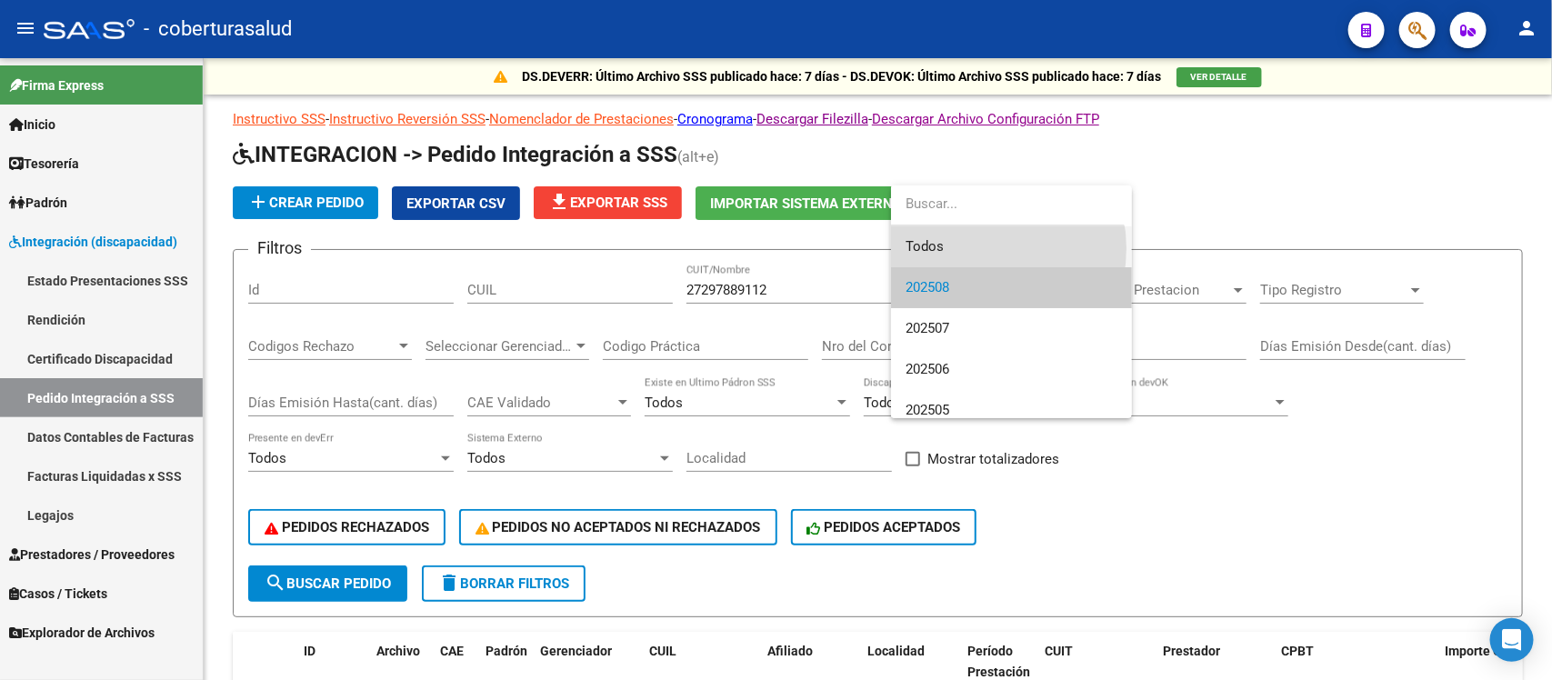
click at [973, 248] on span "Todos" at bounding box center [1012, 246] width 212 height 41
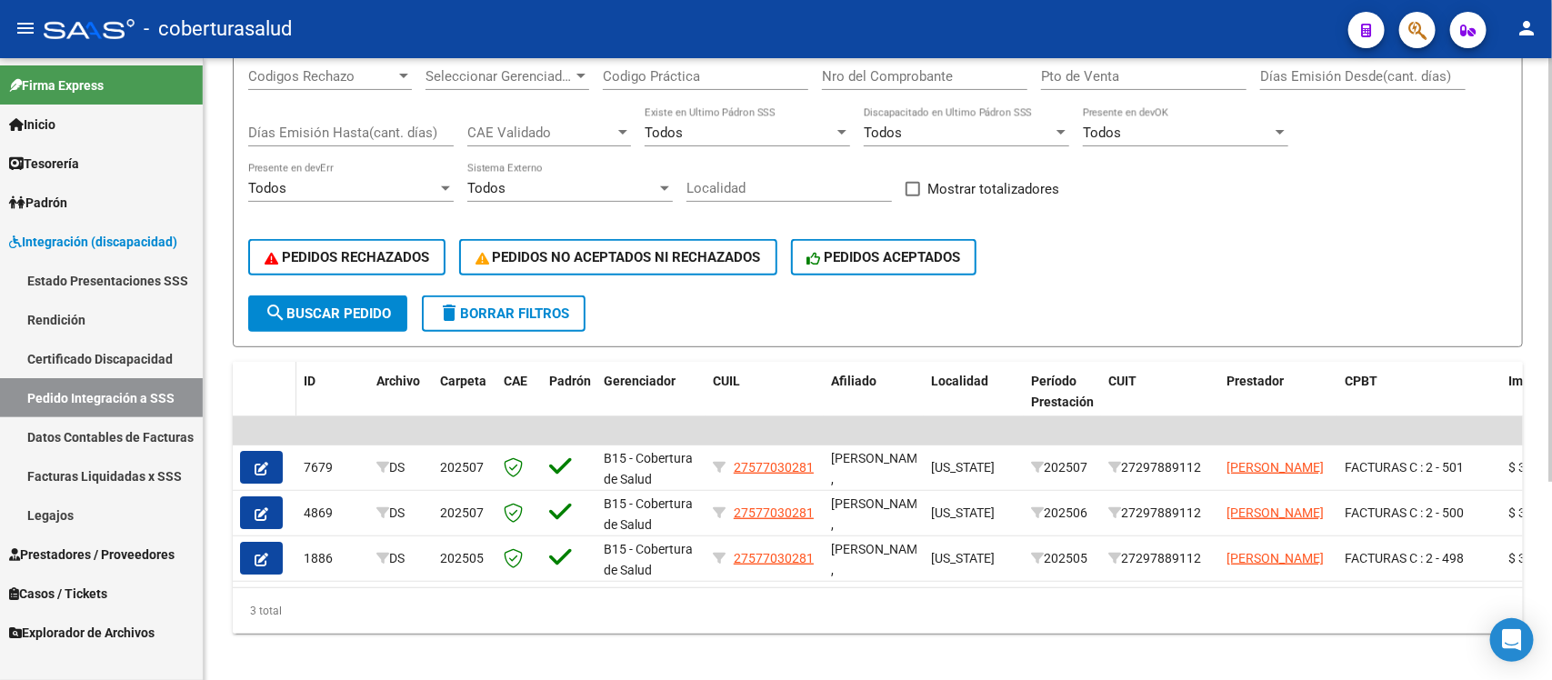
scroll to position [293, 0]
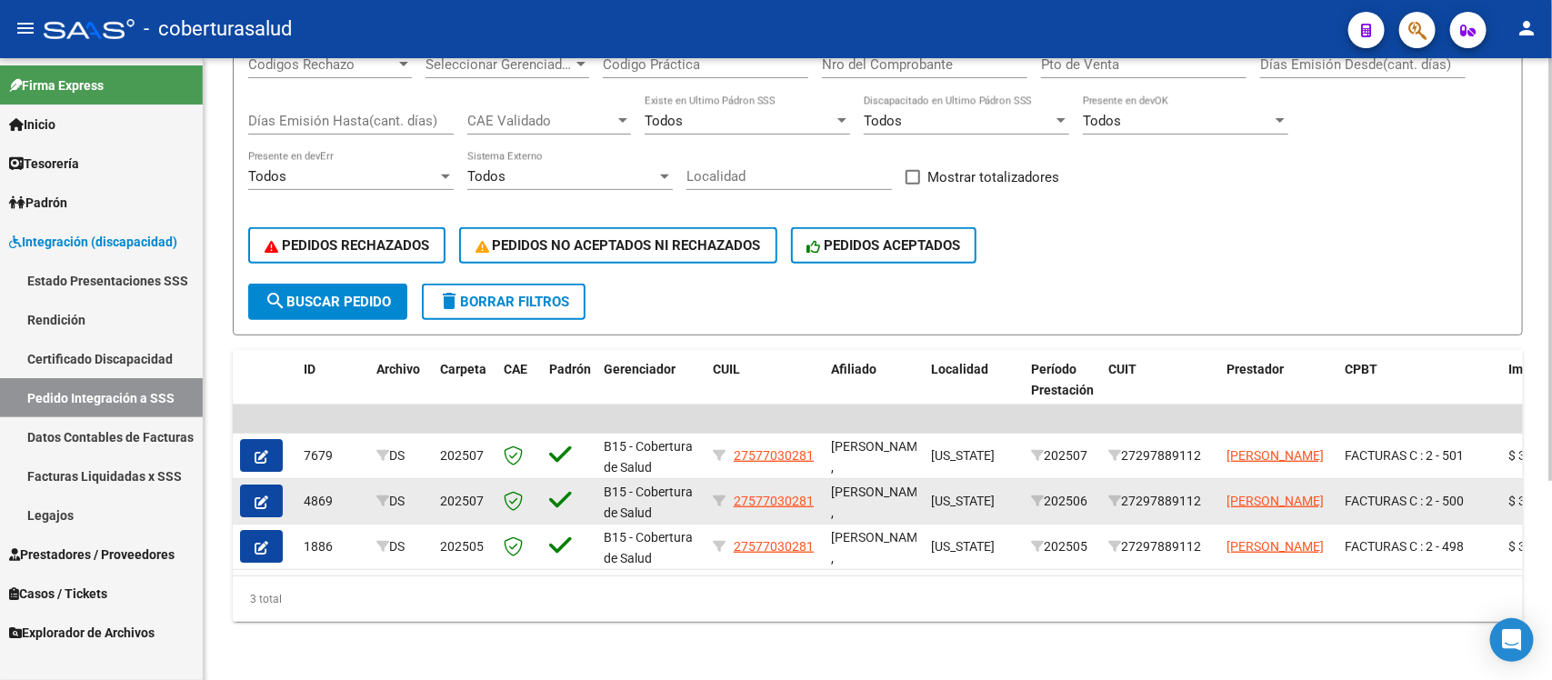
click at [261, 496] on icon "button" at bounding box center [262, 503] width 14 height 14
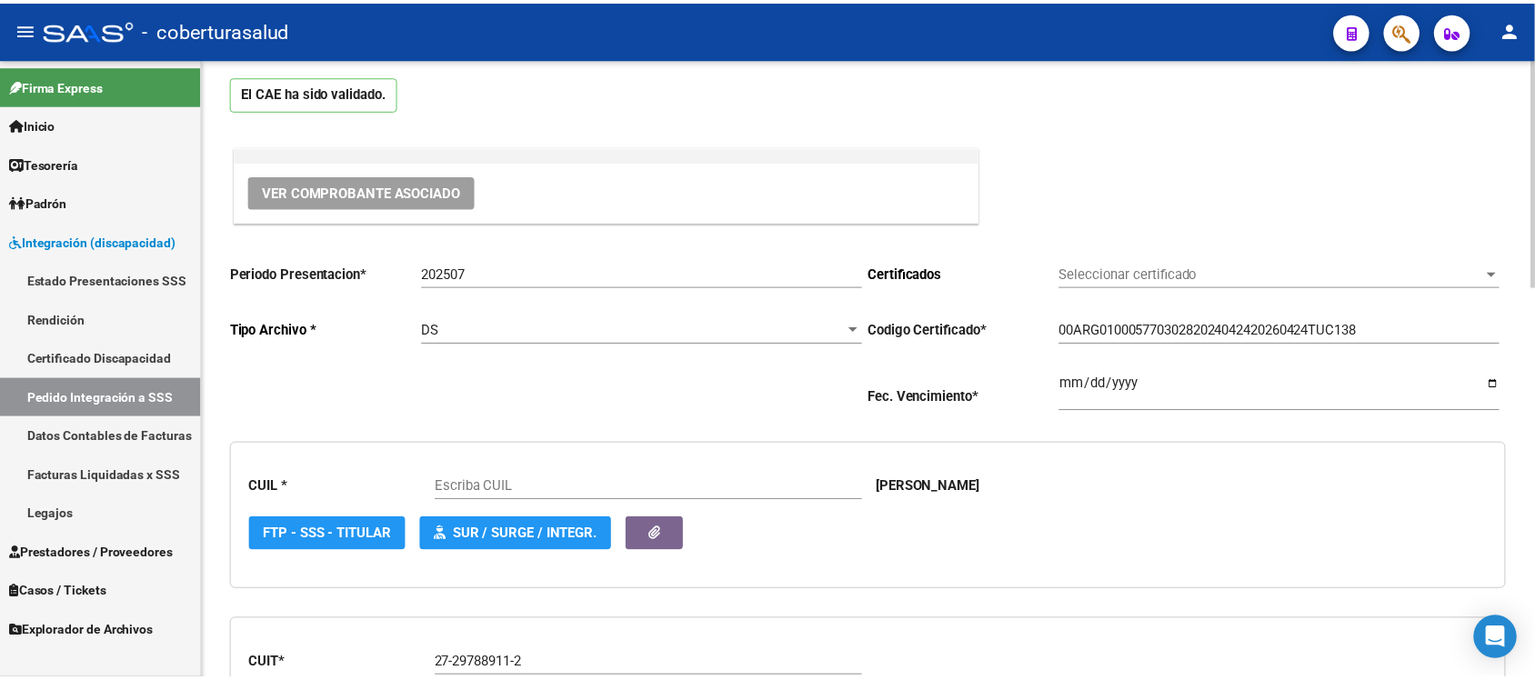
scroll to position [114, 0]
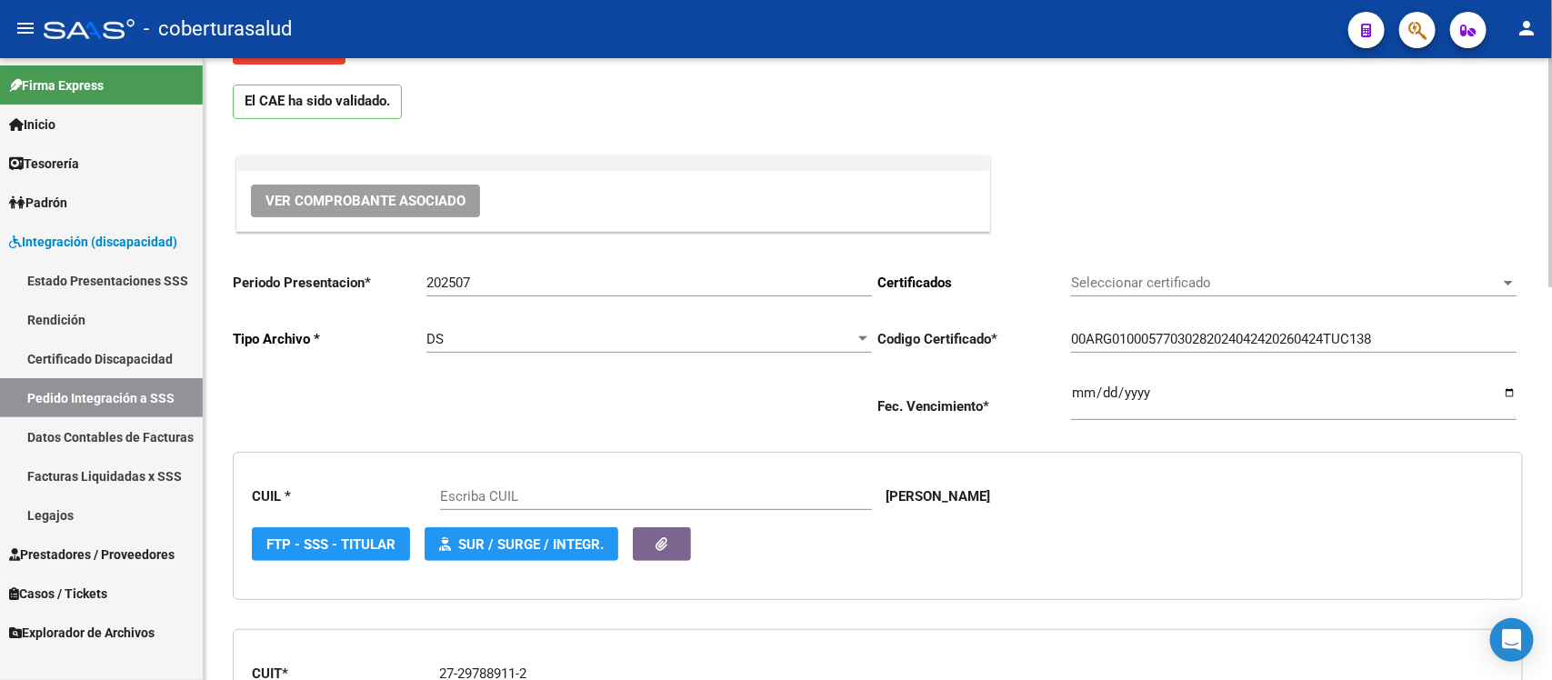
type input "27577030281"
click at [386, 214] on button "Ver Comprobante Asociado" at bounding box center [365, 201] width 229 height 33
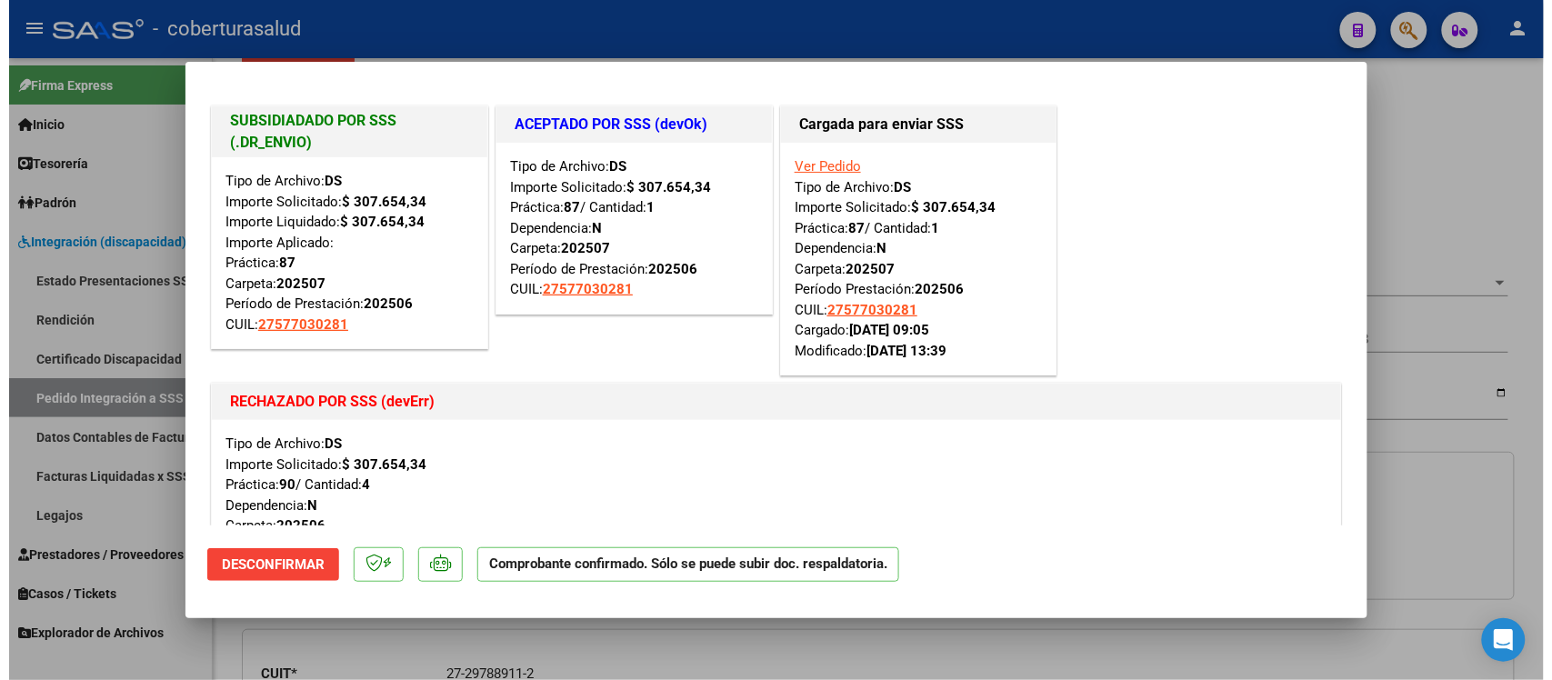
scroll to position [0, 0]
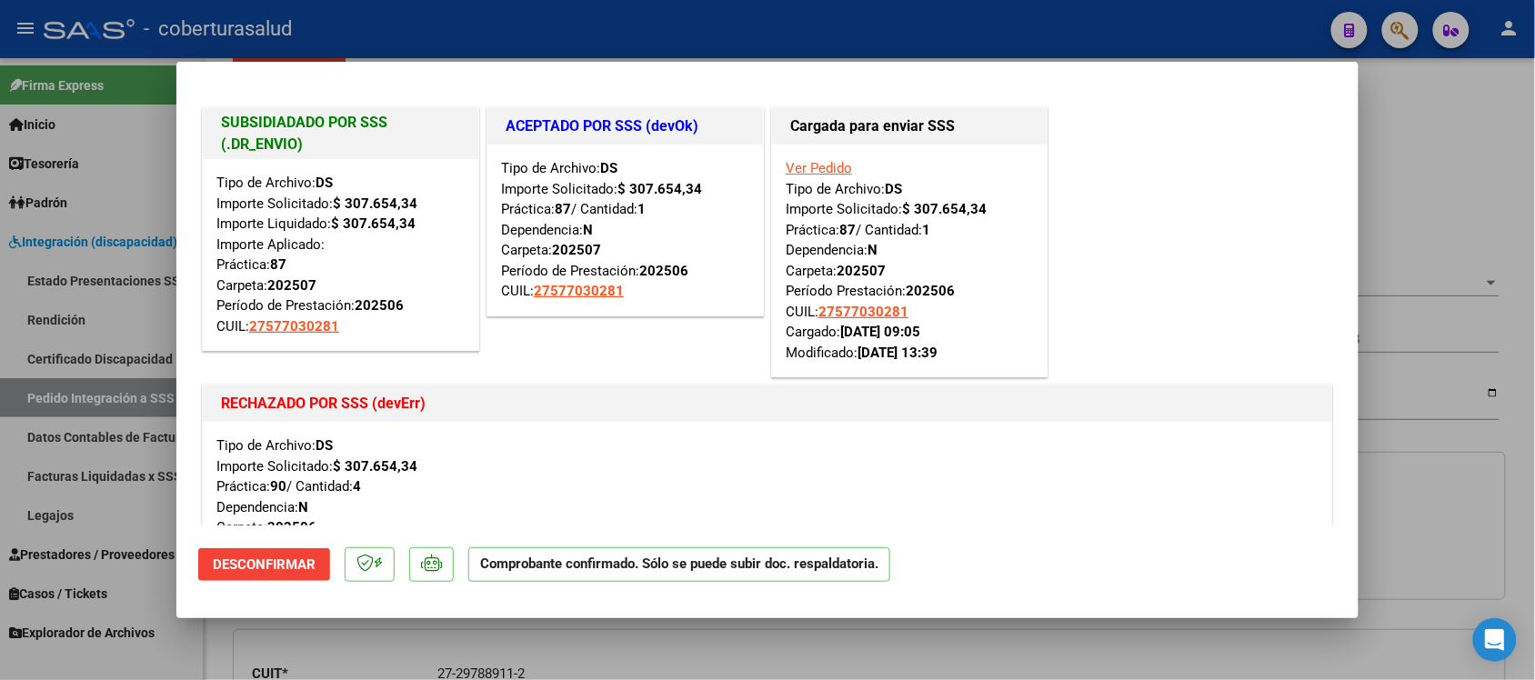
click at [1012, 271] on div "Ver Pedido Tipo de Archivo: DS Importe Solicitado: $ 307.654,34 Práctica: 87 / …" at bounding box center [910, 260] width 248 height 205
type input "$ 0,00"
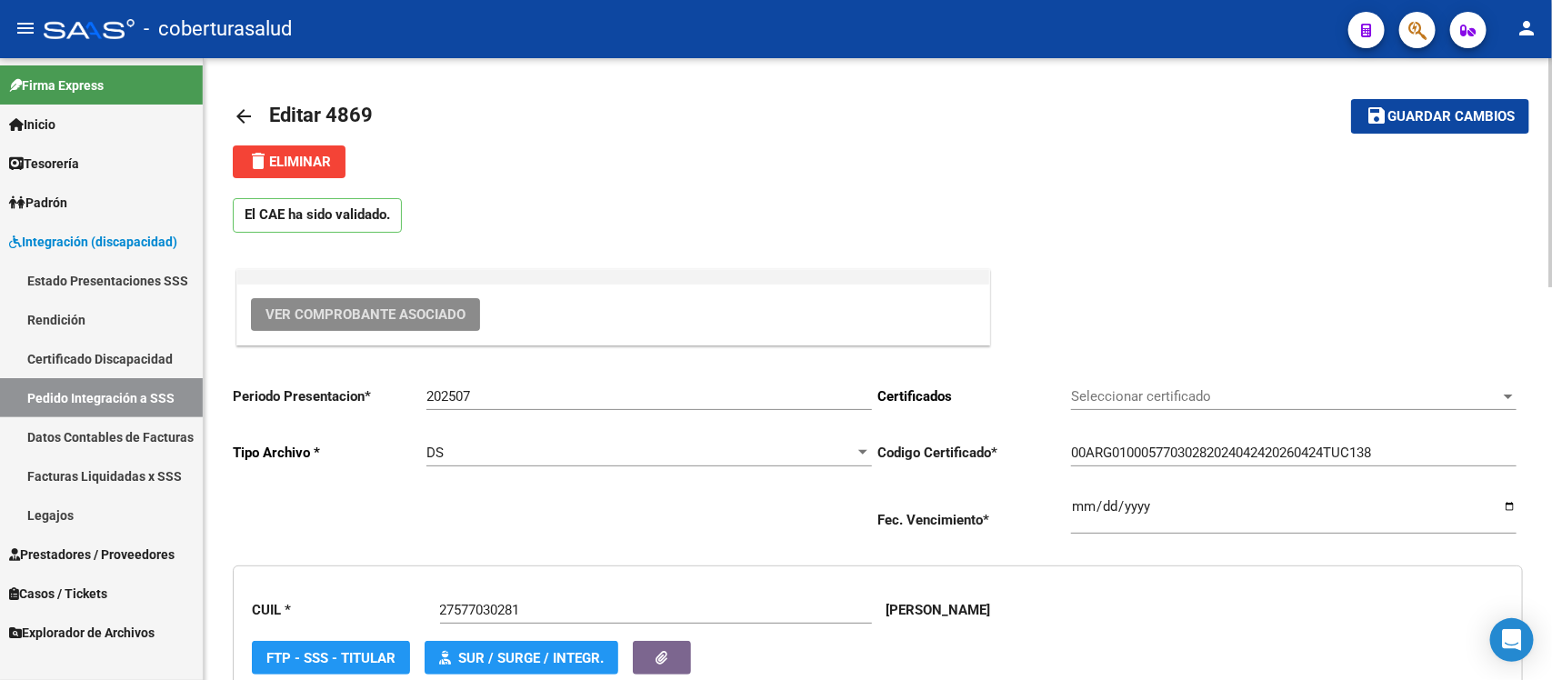
click at [247, 111] on mat-icon "arrow_back" at bounding box center [244, 116] width 22 height 22
